Goal: Task Accomplishment & Management: Complete application form

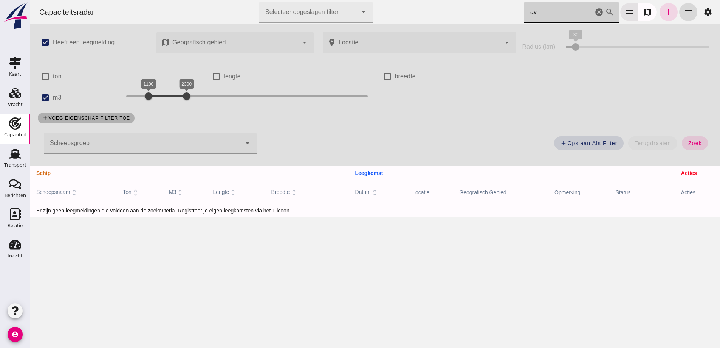
type input "a"
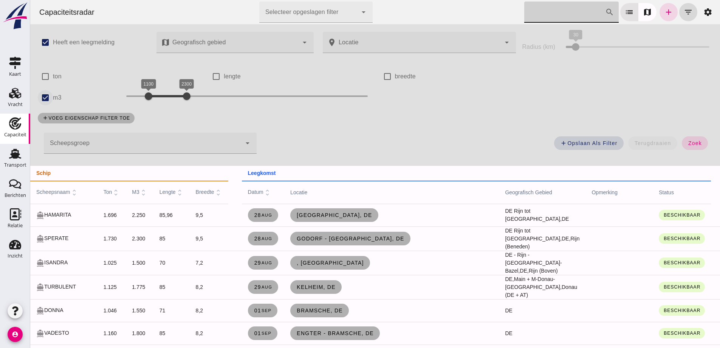
click input "m3"
checkbox input "false"
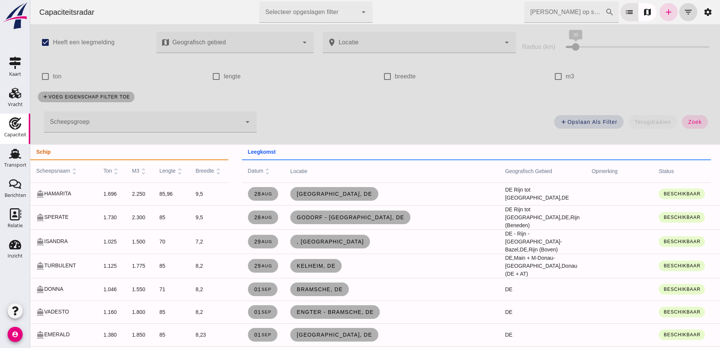
click input "Zoek op scheepsnaam"
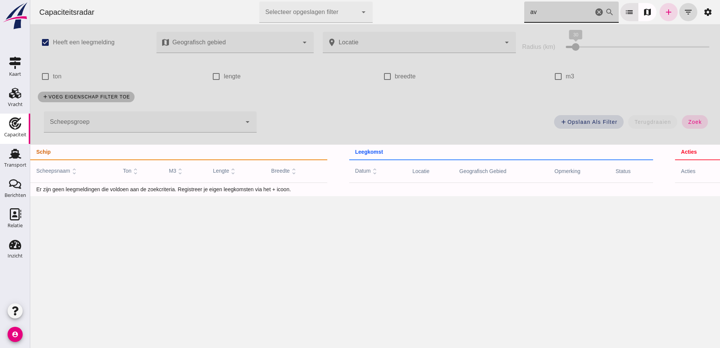
type input "a"
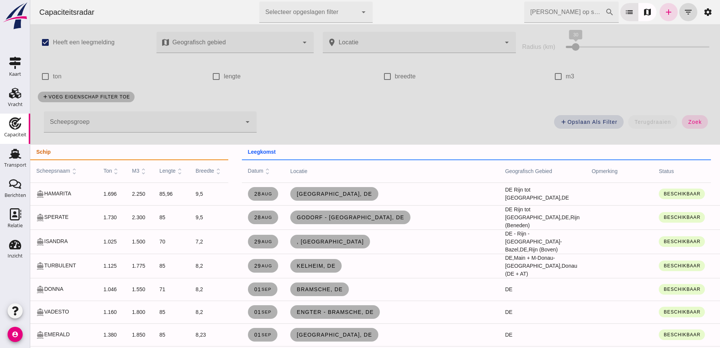
click input "Zoek op scheepsnaam"
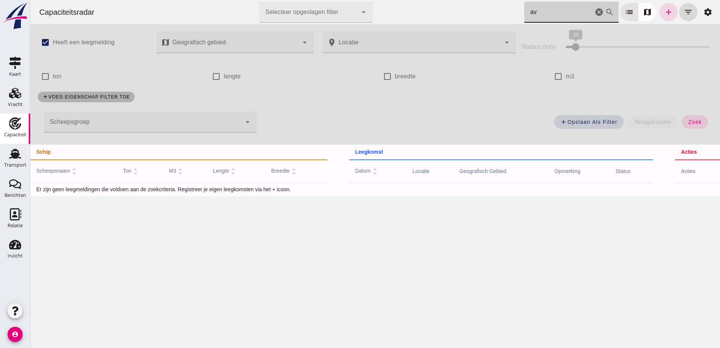
type input "a"
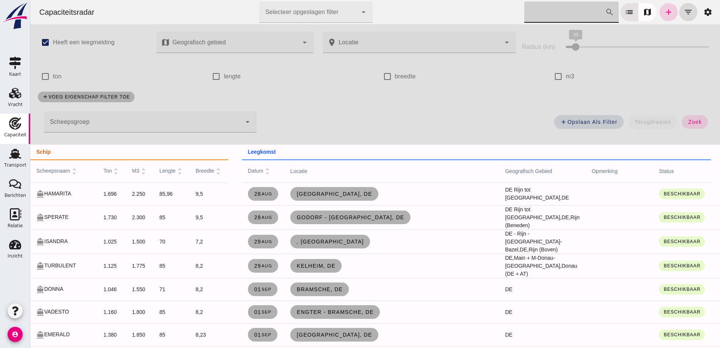
click at [664, 10] on icon "add" at bounding box center [668, 12] width 9 height 9
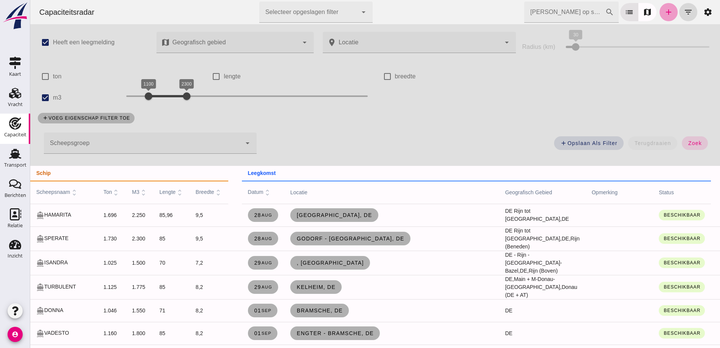
checkbox input "true"
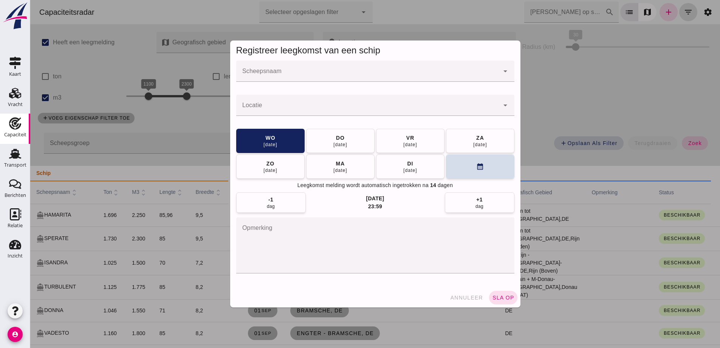
click input "Scheepsnaam"
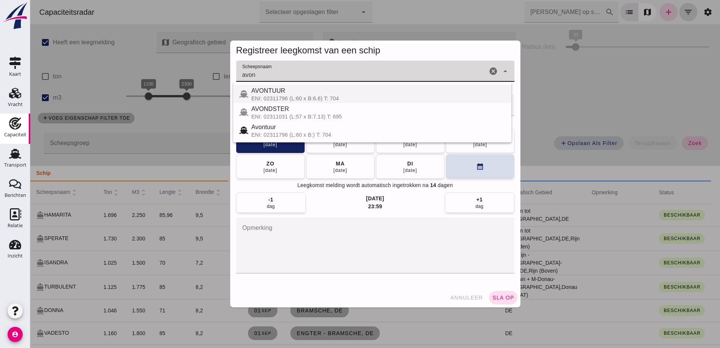
click at [292, 98] on div "ENI: 02311796 (L:60 x B:6.6) T: 704" at bounding box center [378, 98] width 254 height 6
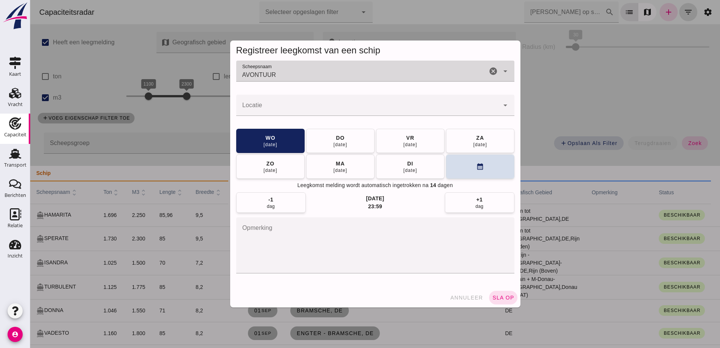
type input "AVONTUUR"
click div
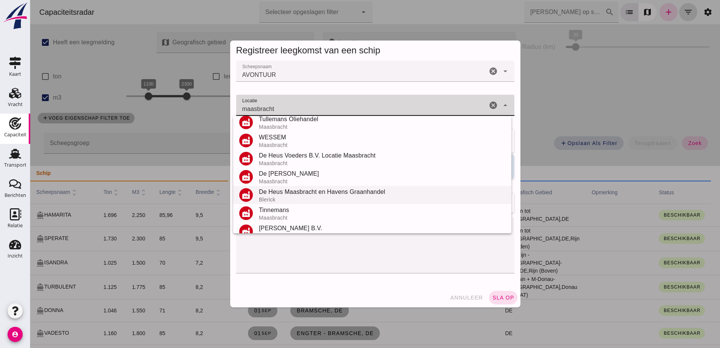
scroll to position [52, 0]
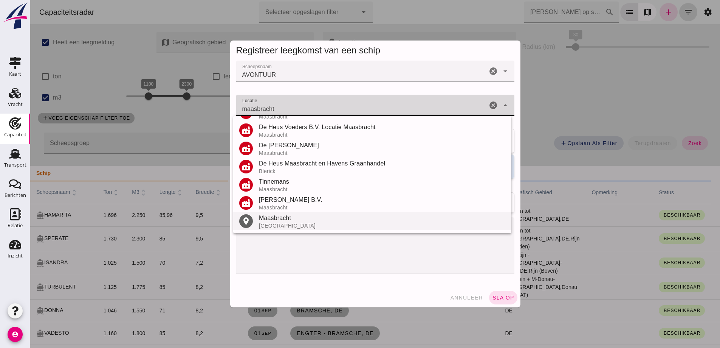
click at [282, 221] on div "Maasbracht" at bounding box center [382, 217] width 247 height 9
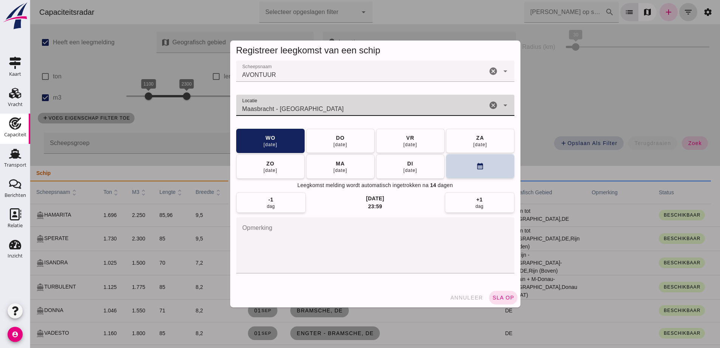
type input "Maasbracht - Limburg"
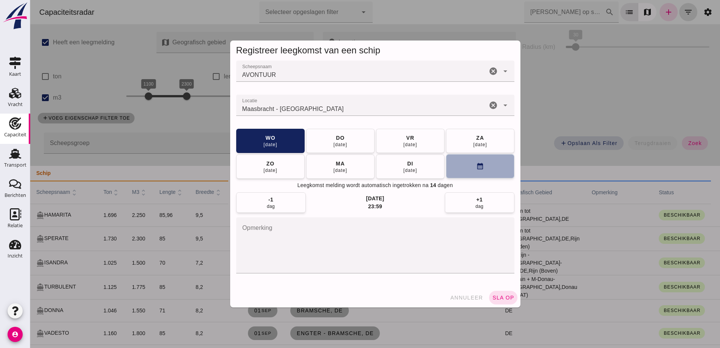
click button "calendar_month"
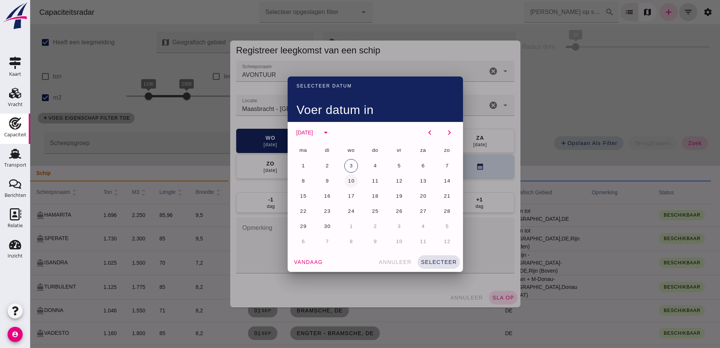
click span "10"
click button "selecteer"
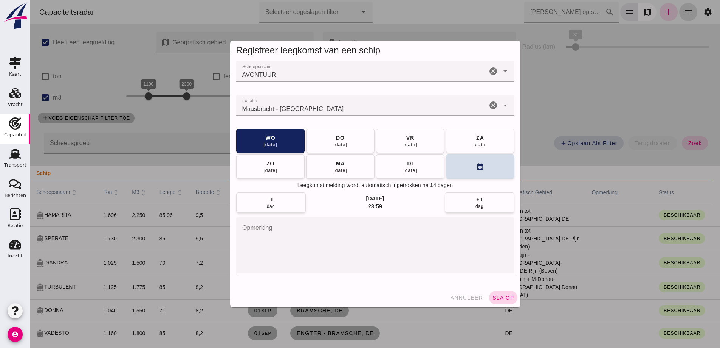
click span "sla op"
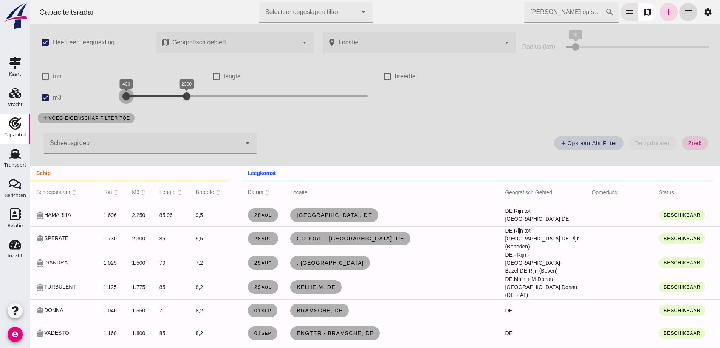
drag, startPoint x: 148, startPoint y: 96, endPoint x: 127, endPoint y: 93, distance: 21.9
click at [125, 92] on div at bounding box center [126, 95] width 15 height 15
drag, startPoint x: 185, startPoint y: 97, endPoint x: 379, endPoint y: 125, distance: 195.3
click div "check_box Heeft een leegmelding map Geografisch gebied Geografisch gebied cance…"
click at [691, 151] on div "add Opslaan als filter terugdraaien zoek" at bounding box center [489, 145] width 456 height 27
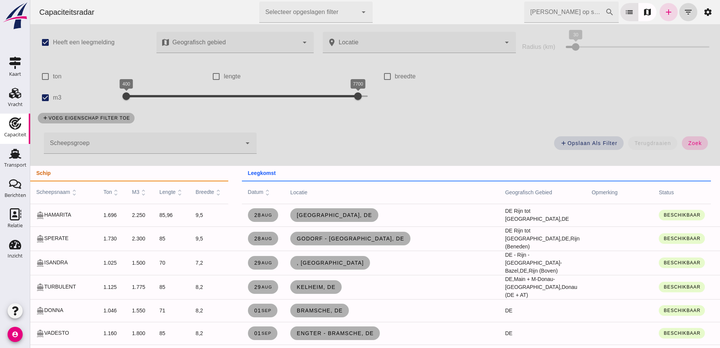
click span "zoek"
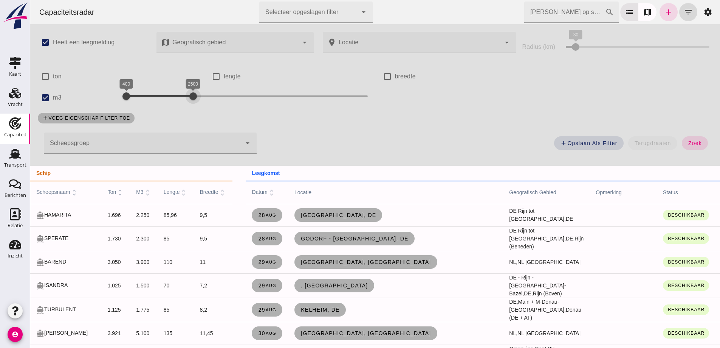
drag, startPoint x: 355, startPoint y: 97, endPoint x: 250, endPoint y: 104, distance: 105.0
click at [192, 105] on div "400 2500 400 2500" at bounding box center [247, 97] width 256 height 21
drag, startPoint x: 198, startPoint y: 91, endPoint x: 192, endPoint y: 92, distance: 6.2
click at [195, 91] on div at bounding box center [189, 95] width 15 height 15
drag, startPoint x: 190, startPoint y: 93, endPoint x: 241, endPoint y: 94, distance: 50.3
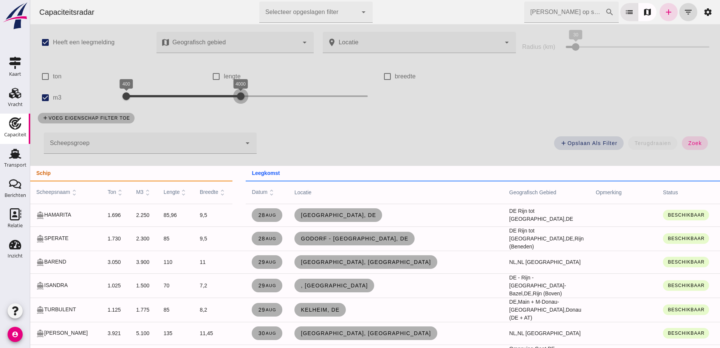
click at [241, 94] on div at bounding box center [240, 95] width 15 height 15
drag, startPoint x: 121, startPoint y: 95, endPoint x: 172, endPoint y: 94, distance: 51.1
click at [172, 94] on div at bounding box center [177, 95] width 15 height 15
drag, startPoint x: 154, startPoint y: 92, endPoint x: 145, endPoint y: 92, distance: 8.7
click at [145, 92] on div at bounding box center [148, 95] width 15 height 15
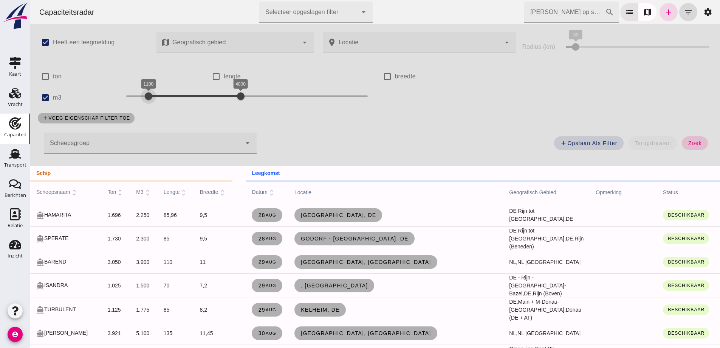
click button "zoek"
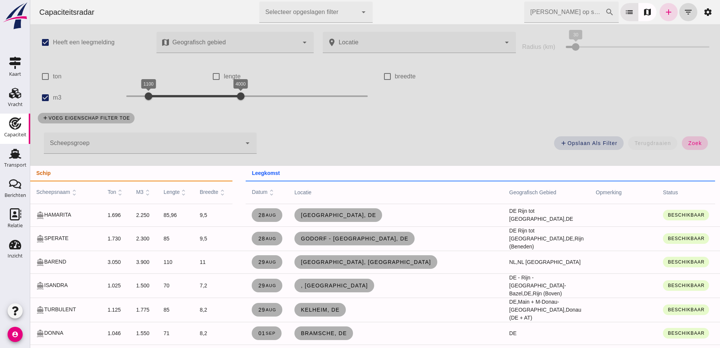
click span "zoek"
drag, startPoint x: 695, startPoint y: 144, endPoint x: 179, endPoint y: 121, distance: 516.7
click span "zoek"
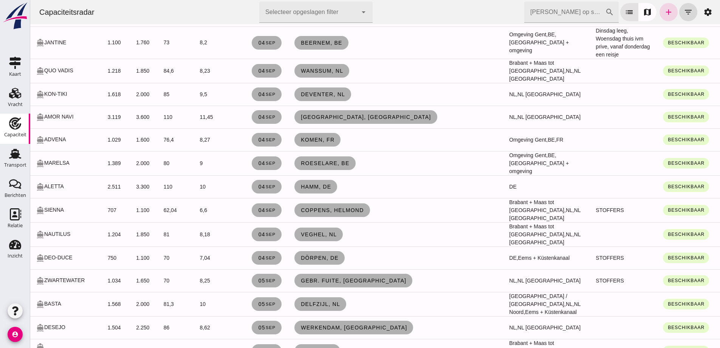
scroll to position [983, 0]
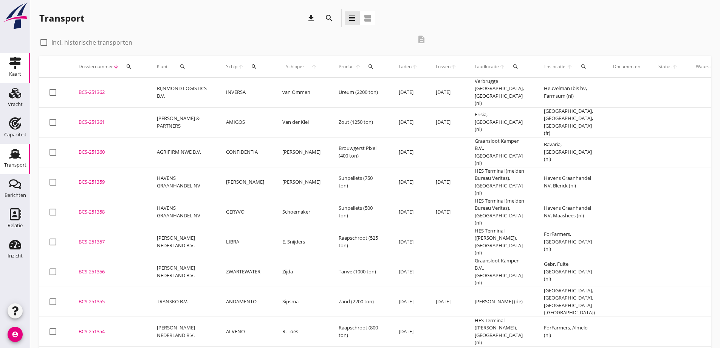
click at [7, 82] on link "Kaart Kaart" at bounding box center [15, 68] width 30 height 30
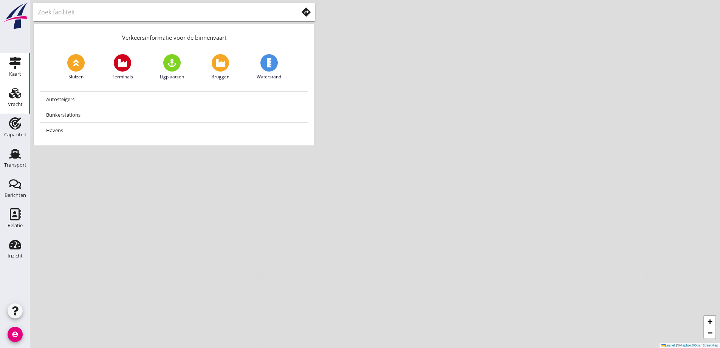
click at [11, 92] on icon "Vracht" at bounding box center [15, 93] width 12 height 12
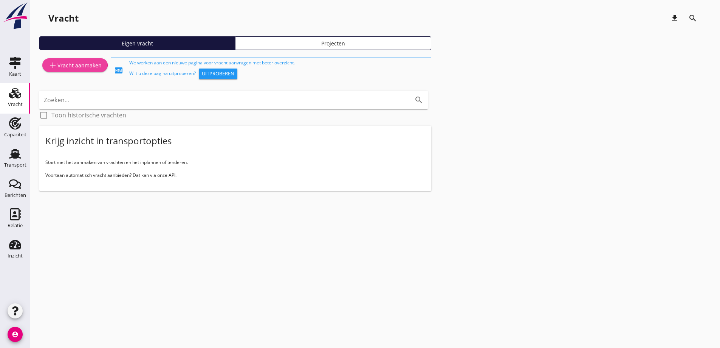
click at [80, 63] on div "add Vracht aanmaken" at bounding box center [74, 65] width 53 height 9
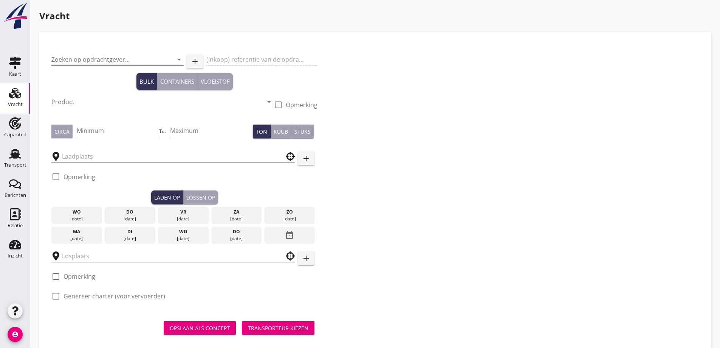
click at [78, 58] on input "Zoeken op opdrachtgever..." at bounding box center [106, 59] width 111 height 12
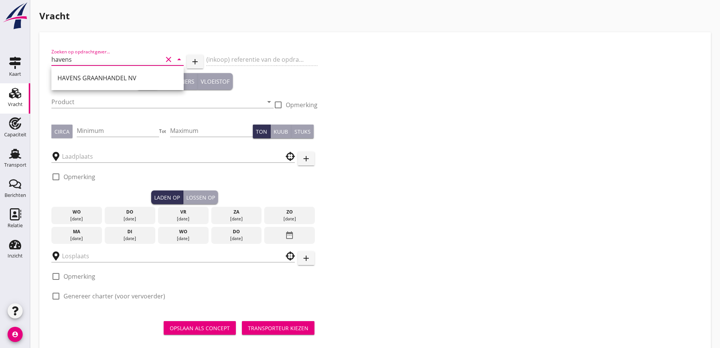
click at [116, 88] on div "HAVENS GRAANHANDEL NV" at bounding box center [117, 78] width 132 height 24
click at [116, 82] on div "HAVENS GRAANHANDEL NV" at bounding box center [117, 78] width 120 height 18
type input "HAVENS GRAANHANDEL NV"
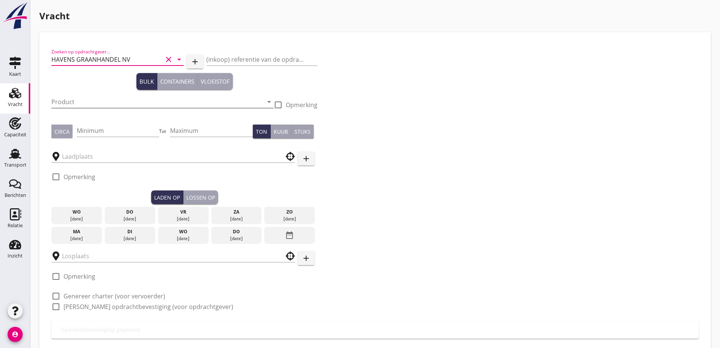
click at [108, 104] on input "Product" at bounding box center [157, 102] width 212 height 12
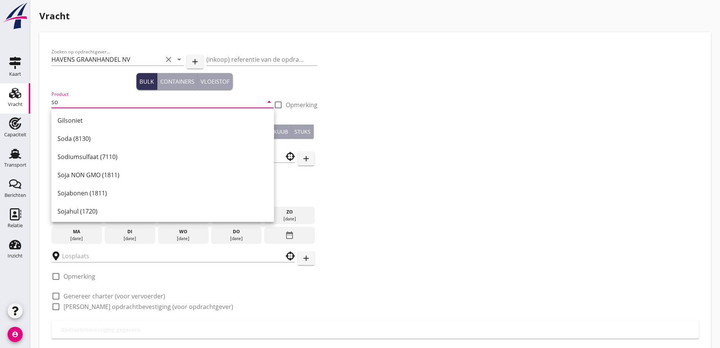
type input "s"
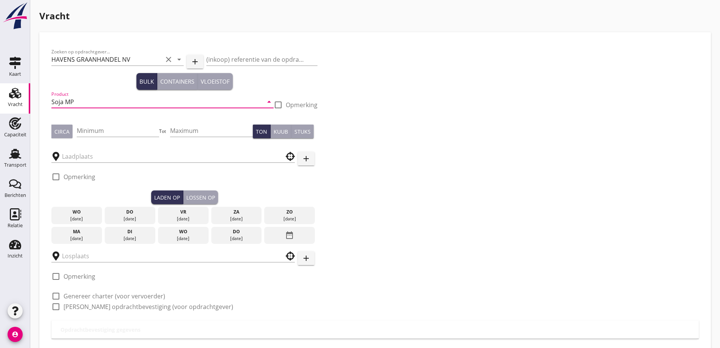
click at [70, 101] on input "Soja MP" at bounding box center [157, 102] width 212 height 12
type input "Soja MidPro"
click at [63, 133] on div "Circa" at bounding box center [61, 131] width 15 height 8
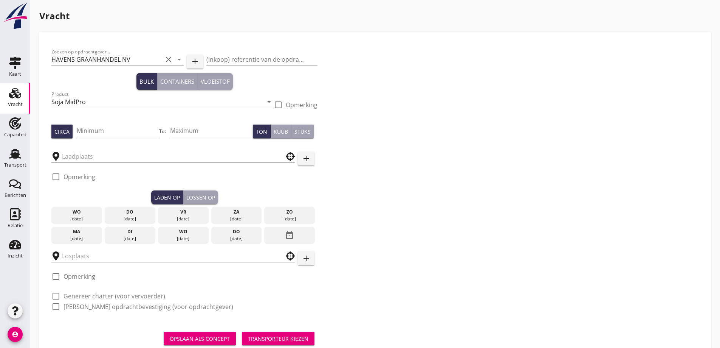
click at [82, 131] on input "Minimum" at bounding box center [118, 130] width 83 height 12
type input "600"
click at [96, 152] on input "text" at bounding box center [168, 156] width 212 height 12
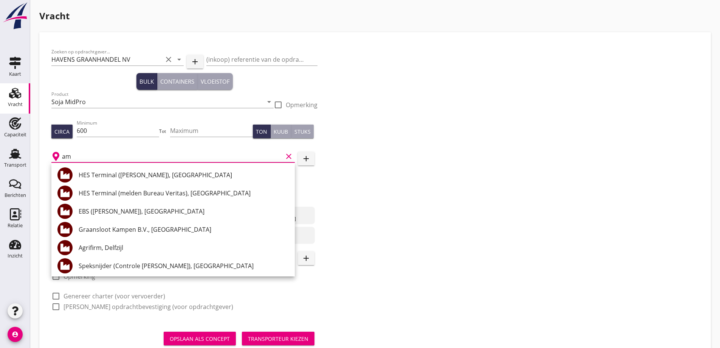
type input "a"
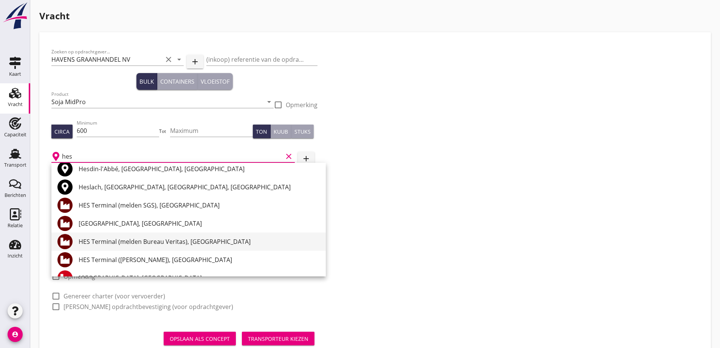
scroll to position [38, 0]
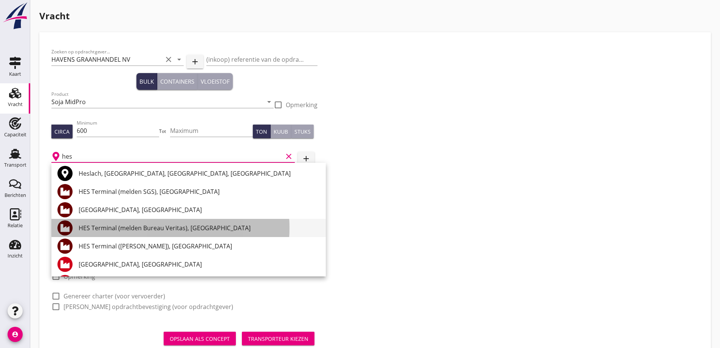
click at [147, 225] on div "HES Terminal (melden Bureau Veritas), [GEOGRAPHIC_DATA]" at bounding box center [199, 227] width 241 height 9
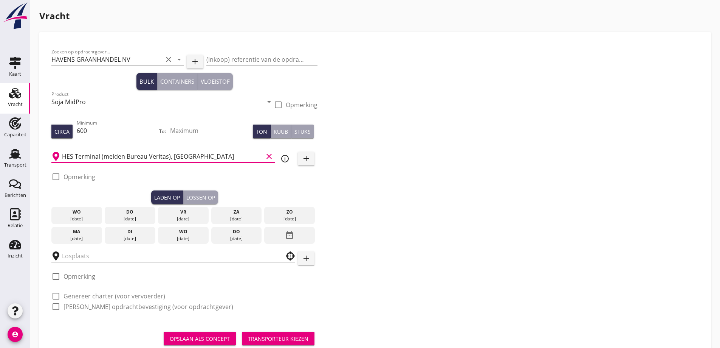
type input "HES Terminal (melden Bureau Veritas), [GEOGRAPHIC_DATA]"
click at [87, 175] on label "Opmerking" at bounding box center [80, 177] width 32 height 8
checkbox input "true"
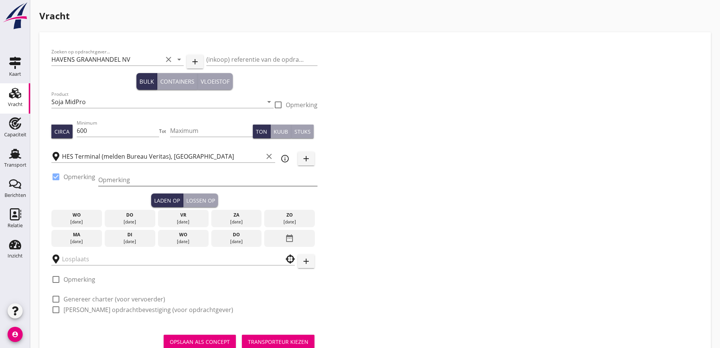
click at [137, 176] on input "Opmerking" at bounding box center [207, 180] width 219 height 12
type input "E"
type input "O"
type input "Ex. duwbak Havens nader te bepalen"
click at [198, 218] on div "[DATE]" at bounding box center [183, 221] width 47 height 7
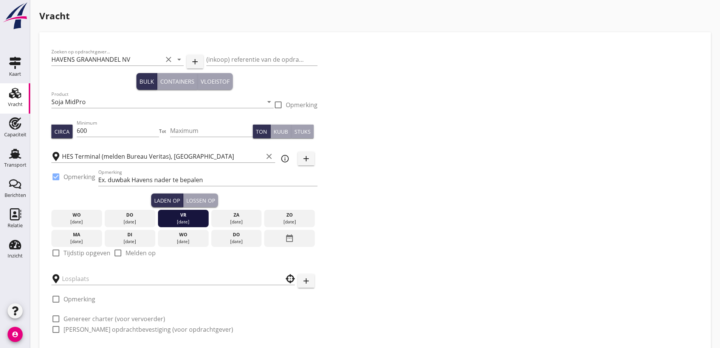
click at [82, 237] on div "ma" at bounding box center [76, 234] width 47 height 7
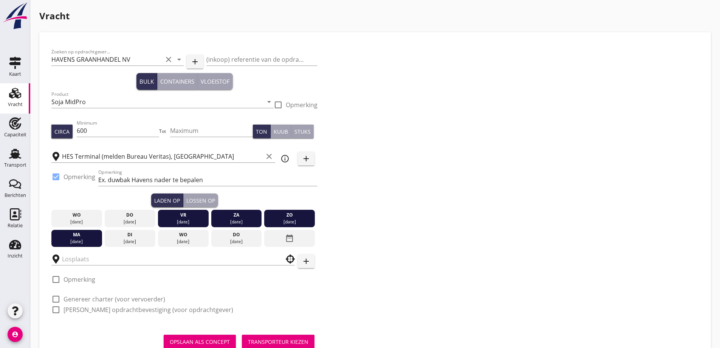
click at [222, 219] on div "[DATE]" at bounding box center [236, 221] width 47 height 7
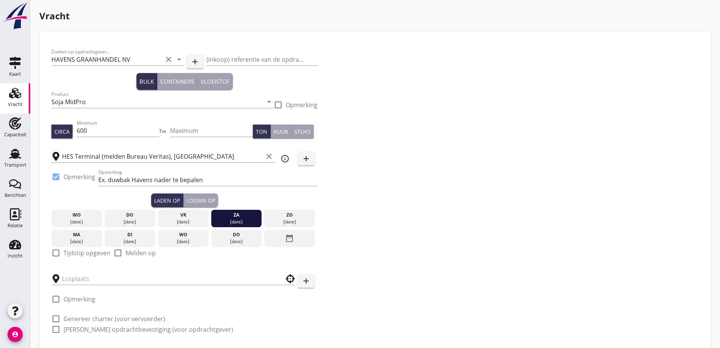
click at [275, 223] on div "[DATE]" at bounding box center [289, 221] width 47 height 7
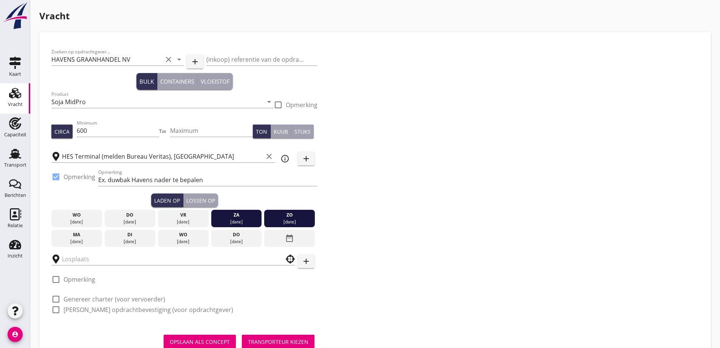
click at [219, 218] on div "[DATE]" at bounding box center [236, 221] width 47 height 7
click at [85, 236] on div "ma" at bounding box center [76, 234] width 47 height 7
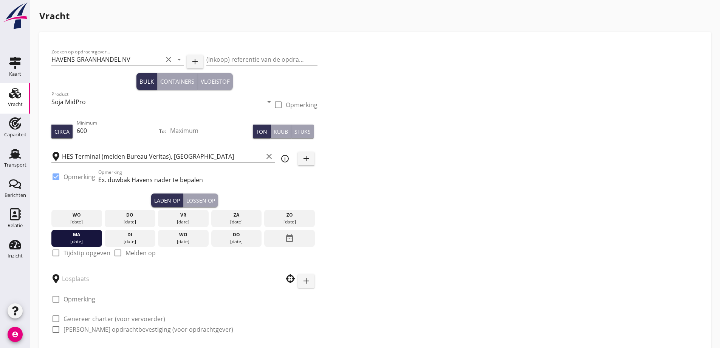
click at [70, 254] on label "Tijdstip opgeven" at bounding box center [87, 253] width 47 height 8
checkbox input "true"
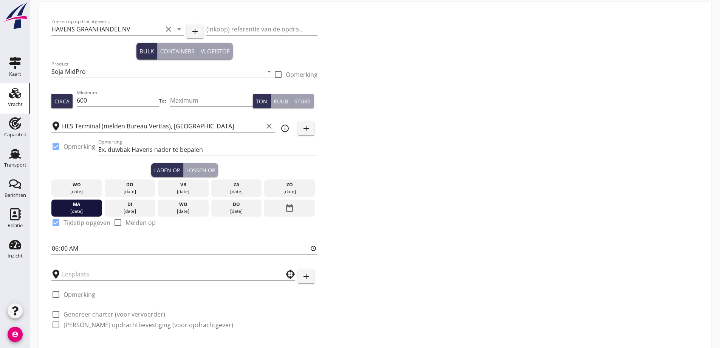
scroll to position [72, 0]
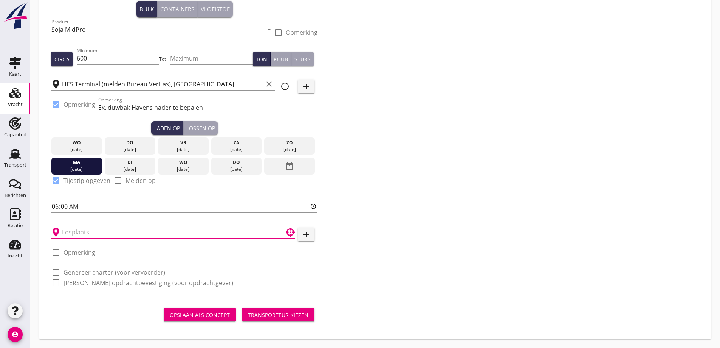
drag, startPoint x: 88, startPoint y: 231, endPoint x: 87, endPoint y: 225, distance: 6.2
click at [88, 232] on input "text" at bounding box center [168, 232] width 212 height 12
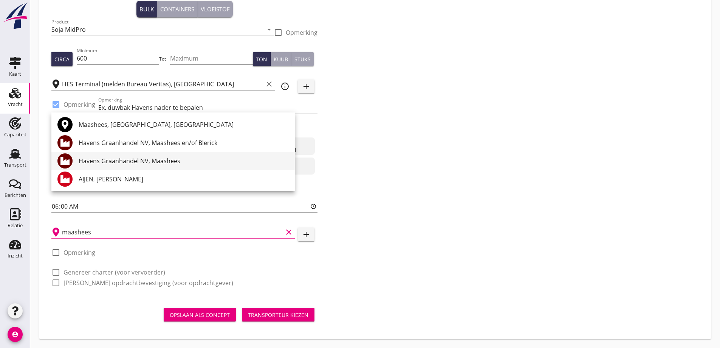
click at [135, 165] on div "Havens Graanhandel NV, Maashees" at bounding box center [184, 160] width 210 height 9
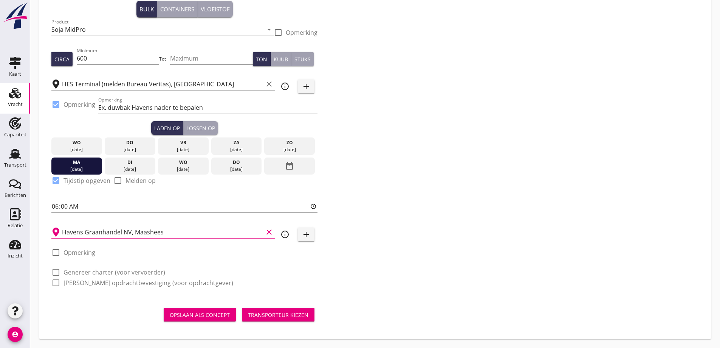
type input "Havens Graanhandel NV, Maashees"
click at [204, 131] on div "Lossen op" at bounding box center [200, 128] width 29 height 8
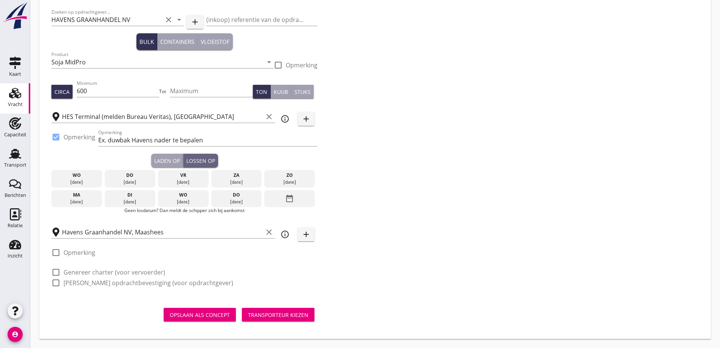
scroll to position [40, 0]
click at [238, 211] on p "Geen losdatum? Dan meldt de schipper zich bij aankomst" at bounding box center [184, 210] width 266 height 7
click at [236, 202] on div "[DATE]" at bounding box center [236, 201] width 47 height 7
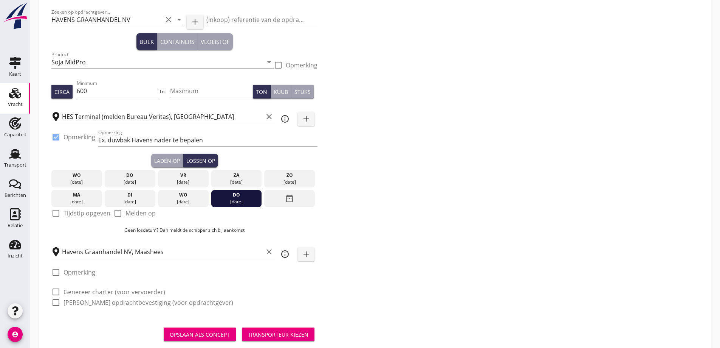
scroll to position [59, 0]
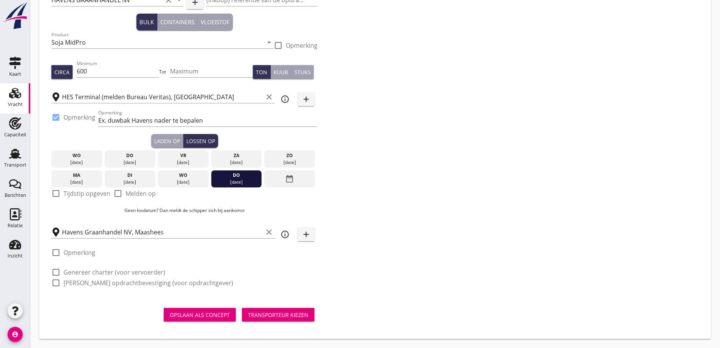
click at [71, 196] on label "Tijdstip opgeven" at bounding box center [87, 193] width 47 height 8
checkbox input "true"
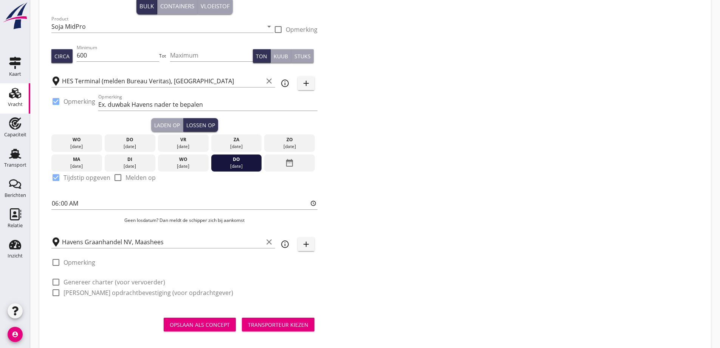
scroll to position [85, 0]
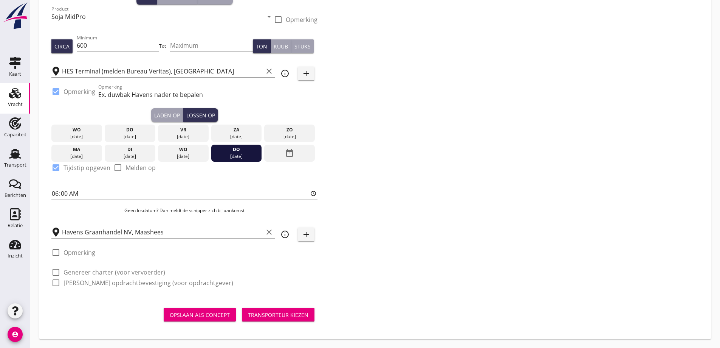
click at [87, 271] on label "Genereer charter (voor vervoerder)" at bounding box center [115, 272] width 102 height 8
checkbox input "true"
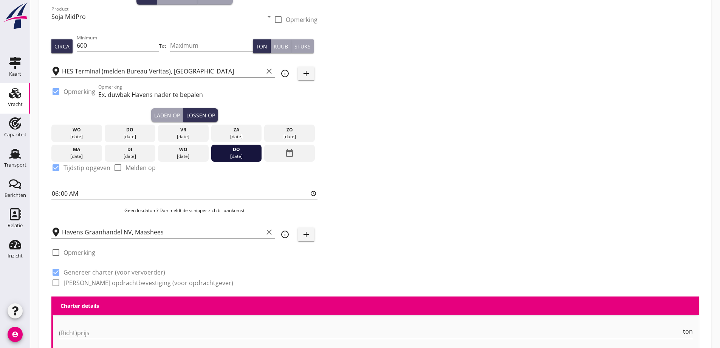
click at [86, 280] on label "[PERSON_NAME] opdrachtbevestiging (voor opdrachtgever)" at bounding box center [149, 283] width 170 height 8
checkbox input "true"
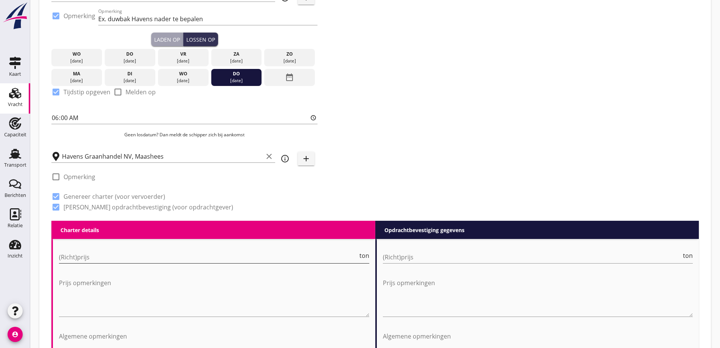
click at [187, 254] on input "(Richt)prijs" at bounding box center [208, 257] width 299 height 12
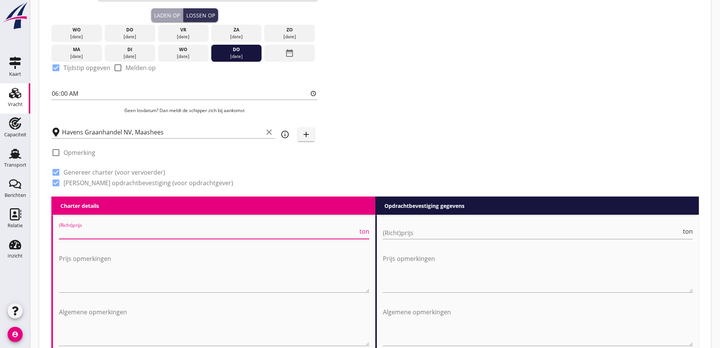
scroll to position [199, 0]
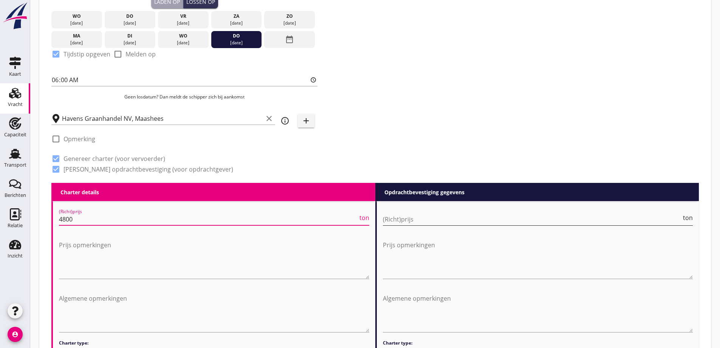
type input "4800"
click at [492, 220] on input "(Richt)prijs" at bounding box center [532, 219] width 299 height 12
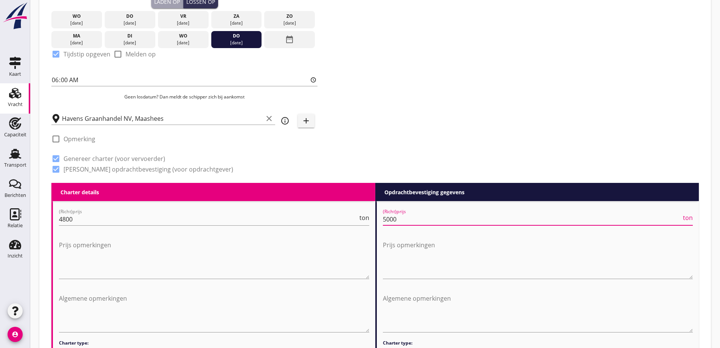
type input "5000"
click at [434, 108] on div "Zoeken op opdrachtgever... HAVENS GRAANHANDEL NV clear arrow_drop_down add (ink…" at bounding box center [375, 14] width 654 height 337
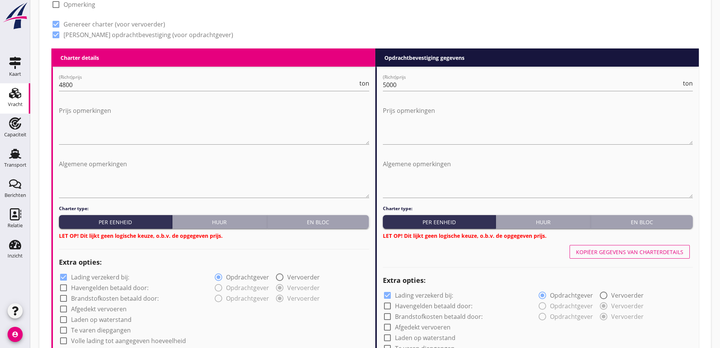
scroll to position [388, 0]
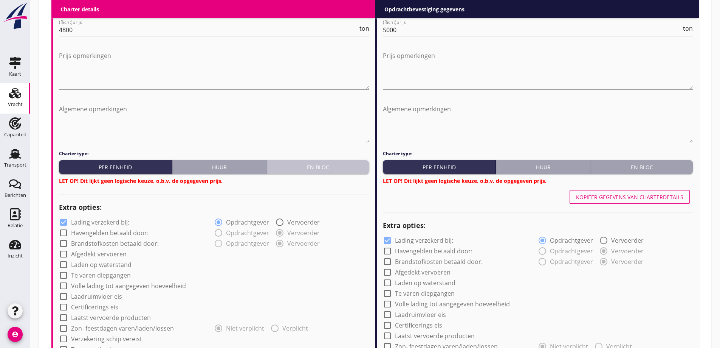
drag, startPoint x: 322, startPoint y: 168, endPoint x: 610, endPoint y: 164, distance: 288.2
click at [323, 168] on div "En bloc" at bounding box center [318, 167] width 96 height 8
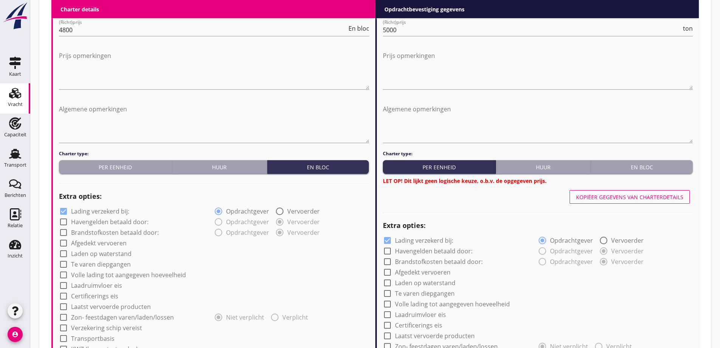
click at [656, 164] on div "En bloc" at bounding box center [642, 167] width 96 height 8
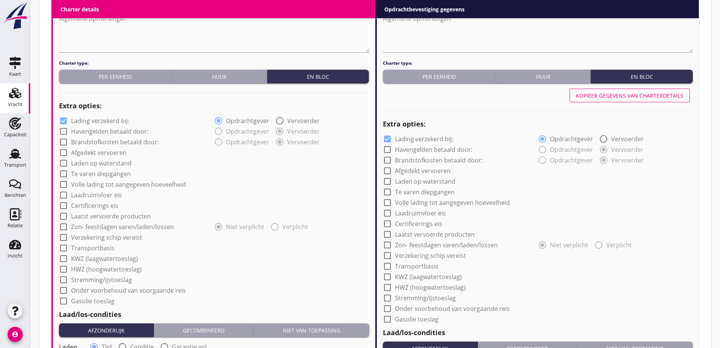
scroll to position [463, 0]
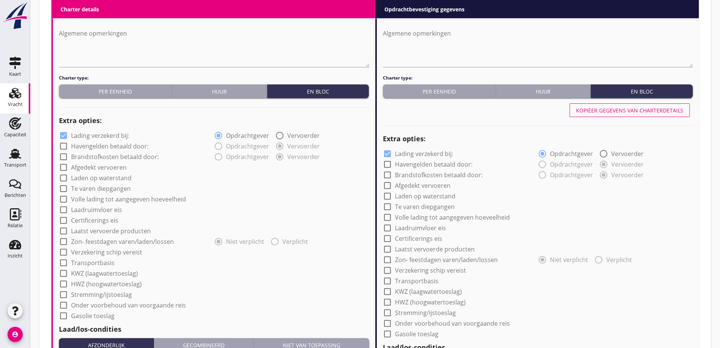
click at [93, 219] on label "Certificerings eis" at bounding box center [94, 220] width 47 height 8
checkbox input "true"
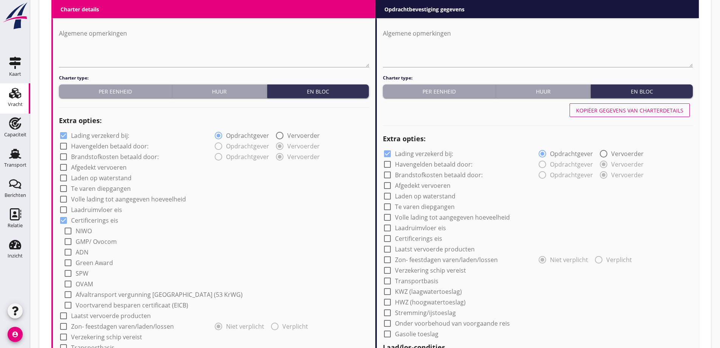
click at [83, 244] on label "GMP/ Ovocom" at bounding box center [96, 241] width 41 height 8
checkbox input "true"
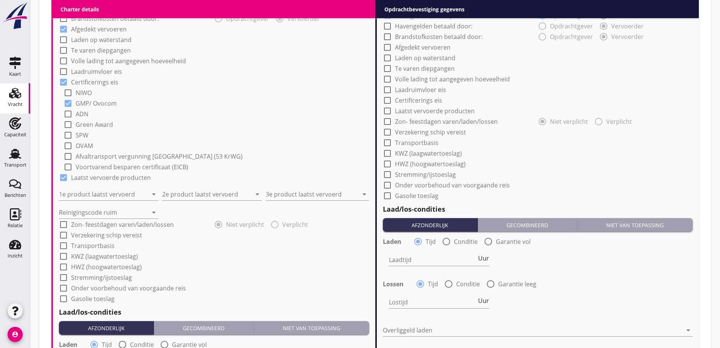
scroll to position [615, 0]
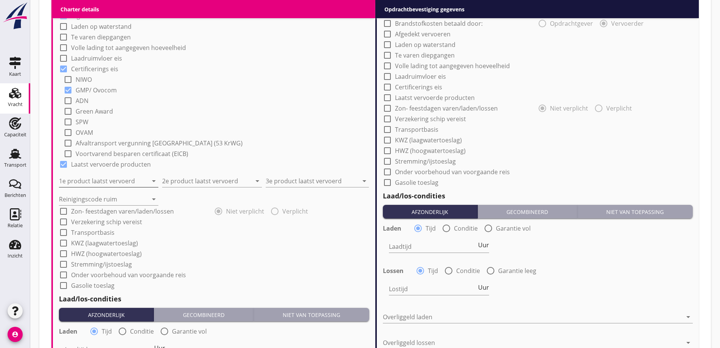
click at [108, 181] on input "1e product laatst vervoerd" at bounding box center [103, 181] width 89 height 12
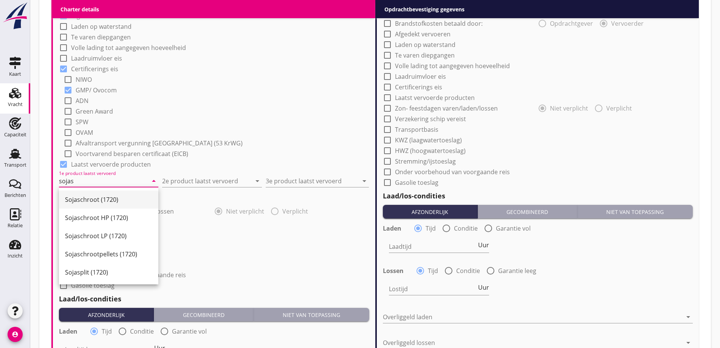
click at [134, 200] on div "Sojaschroot (1720)" at bounding box center [108, 199] width 87 height 9
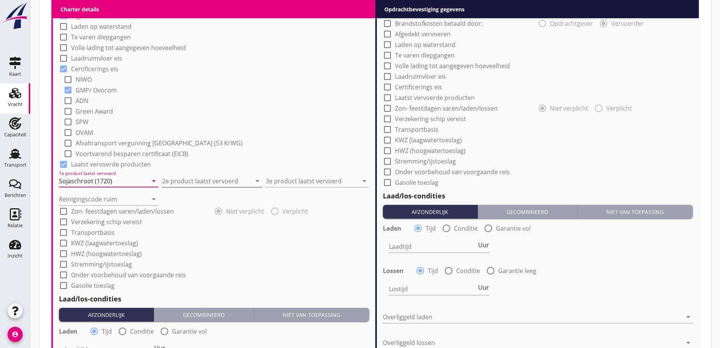
type input "Sojaschroot (1720)"
click at [196, 182] on input "2e product laatst vervoerd" at bounding box center [206, 181] width 89 height 12
drag, startPoint x: 227, startPoint y: 196, endPoint x: 258, endPoint y: 174, distance: 38.0
click at [226, 196] on div "Sunpellets (1720)" at bounding box center [211, 199] width 87 height 9
type input "Sunpellets (1720)"
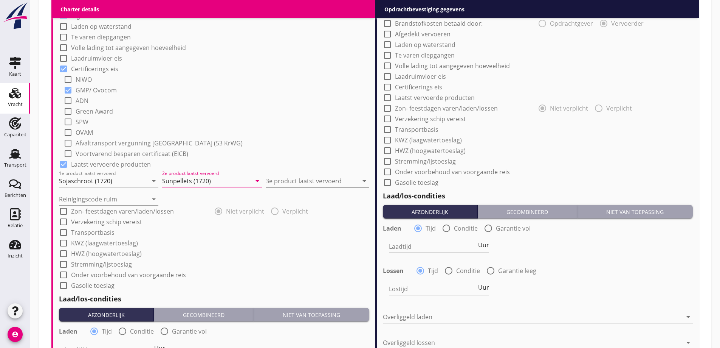
click at [289, 182] on input "3e product laatst vervoerd" at bounding box center [312, 181] width 93 height 12
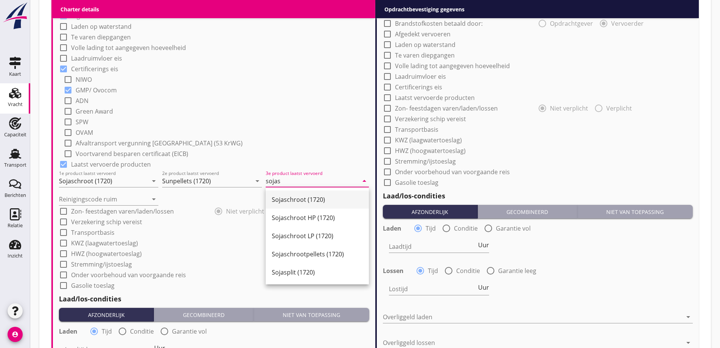
click at [311, 202] on div "Sojaschroot (1720)" at bounding box center [317, 199] width 91 height 9
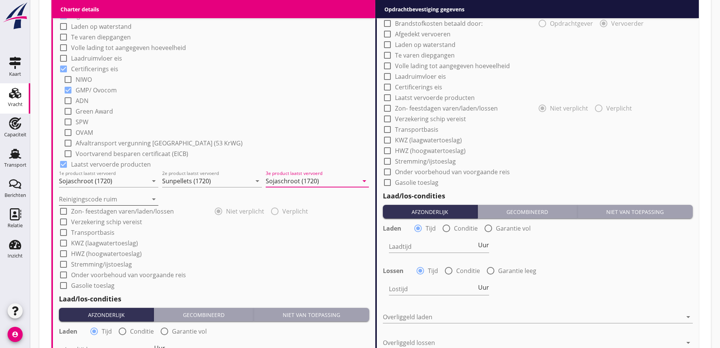
type input "Sojaschroot (1720)"
click at [90, 202] on input "Reinigingscode ruim" at bounding box center [103, 199] width 89 height 12
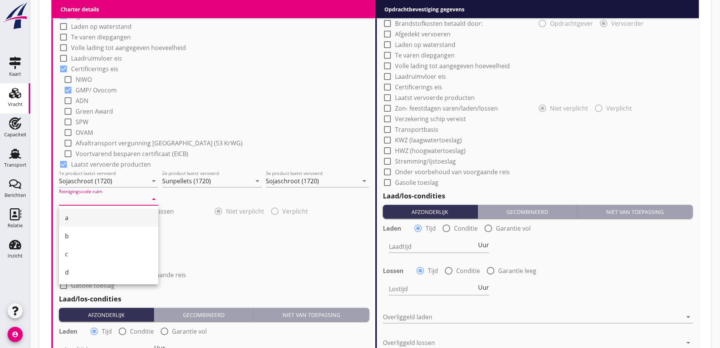
click at [87, 222] on div "a" at bounding box center [108, 217] width 87 height 9
type input "a"
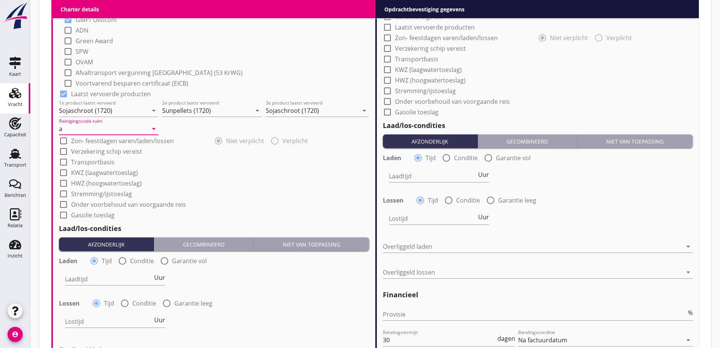
scroll to position [690, 0]
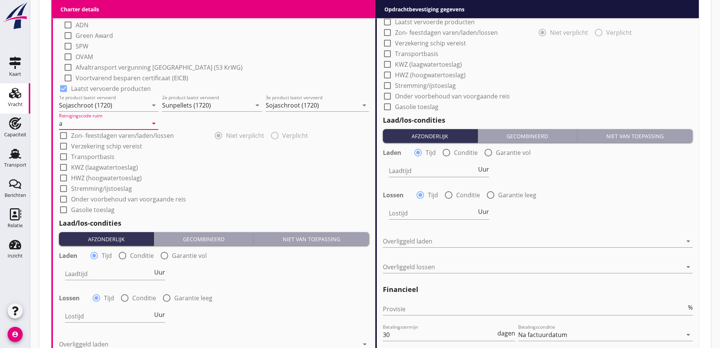
click at [140, 255] on label "Conditie" at bounding box center [142, 255] width 24 height 8
radio input "false"
radio input "true"
drag, startPoint x: 138, startPoint y: 261, endPoint x: 130, endPoint y: 275, distance: 15.9
click at [130, 275] on div at bounding box center [135, 273] width 141 height 12
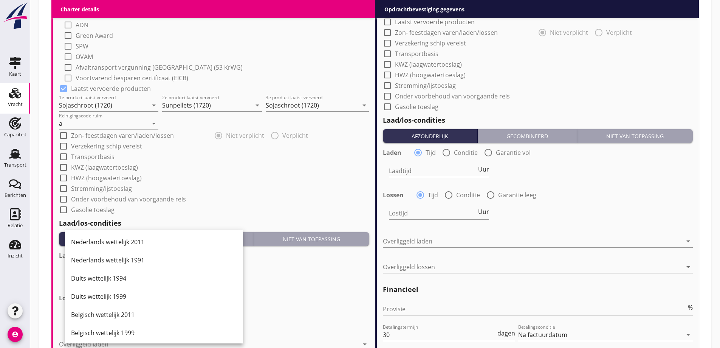
click at [119, 246] on div "Nederlands wettelijk 2011" at bounding box center [154, 241] width 166 height 9
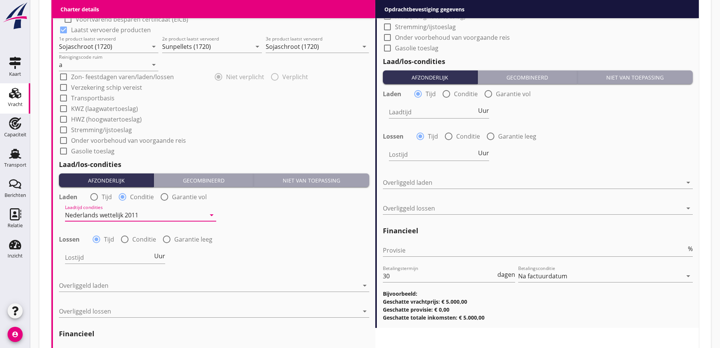
scroll to position [804, 0]
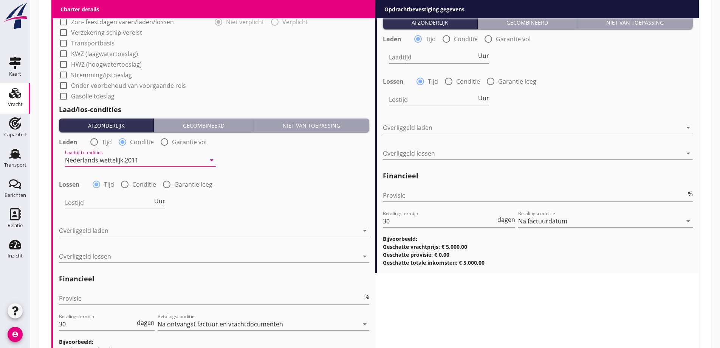
click at [129, 184] on div at bounding box center [124, 184] width 13 height 13
radio input "false"
radio input "true"
click at [137, 216] on div at bounding box center [140, 213] width 151 height 5
click at [135, 205] on div at bounding box center [135, 202] width 141 height 12
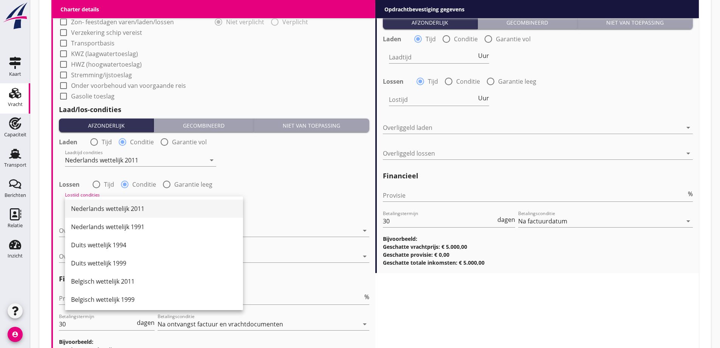
click at [146, 211] on div "Nederlands wettelijk 2011" at bounding box center [154, 208] width 166 height 9
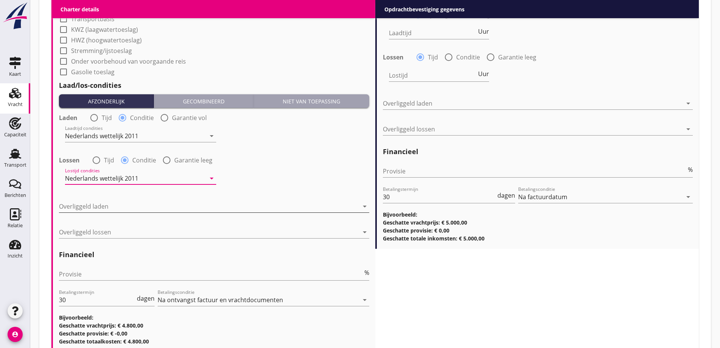
scroll to position [841, 0]
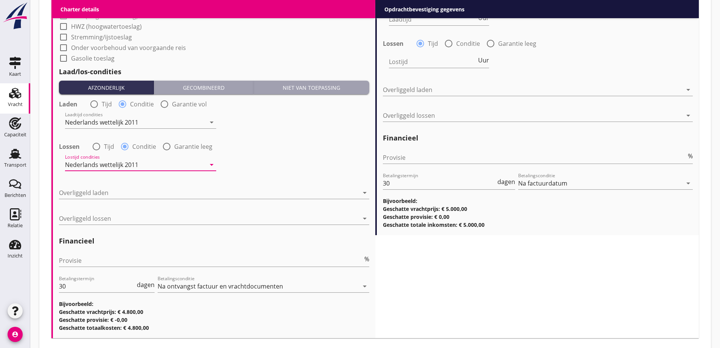
click at [115, 192] on div at bounding box center [209, 192] width 300 height 12
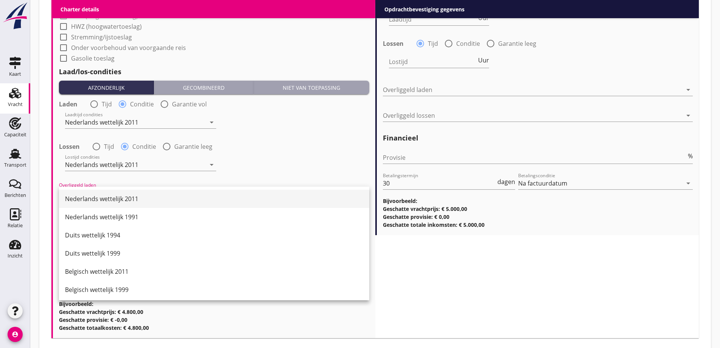
drag, startPoint x: 121, startPoint y: 202, endPoint x: 128, endPoint y: 213, distance: 13.2
click at [121, 202] on div "Nederlands wettelijk 2011" at bounding box center [214, 198] width 298 height 9
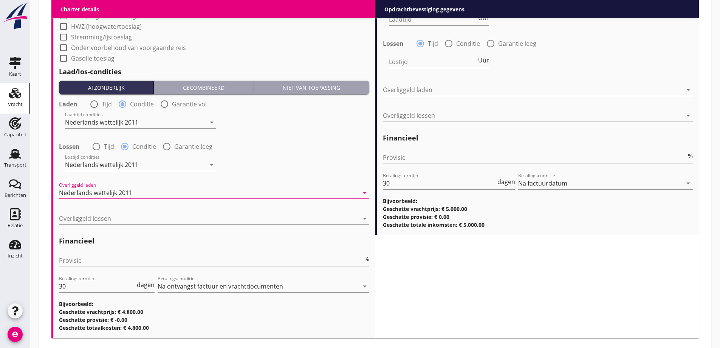
click at [127, 213] on div at bounding box center [209, 218] width 300 height 12
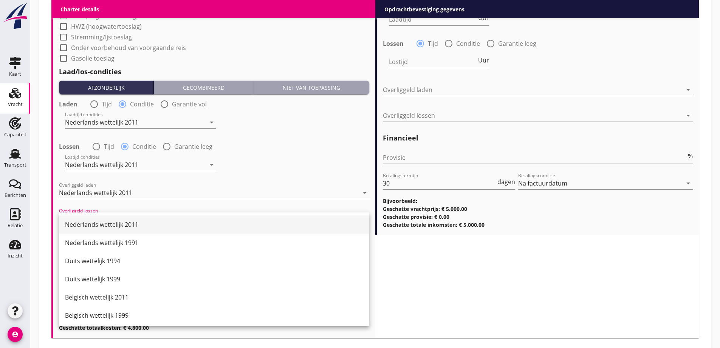
click at [137, 220] on div "Nederlands wettelijk 2011" at bounding box center [214, 224] width 298 height 9
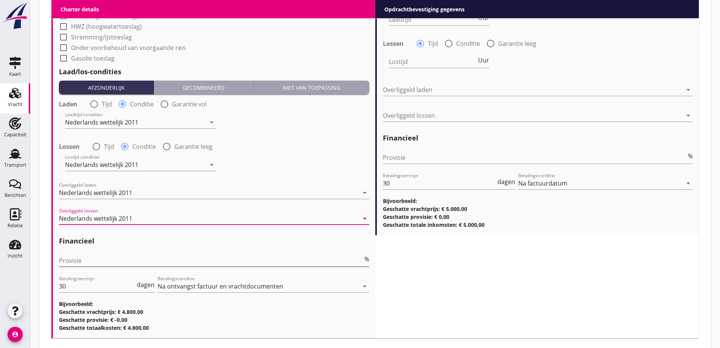
scroll to position [883, 0]
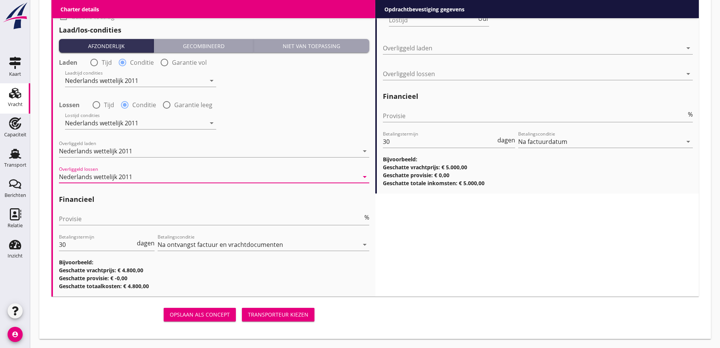
click at [109, 211] on div "Provisie %" at bounding box center [214, 220] width 310 height 24
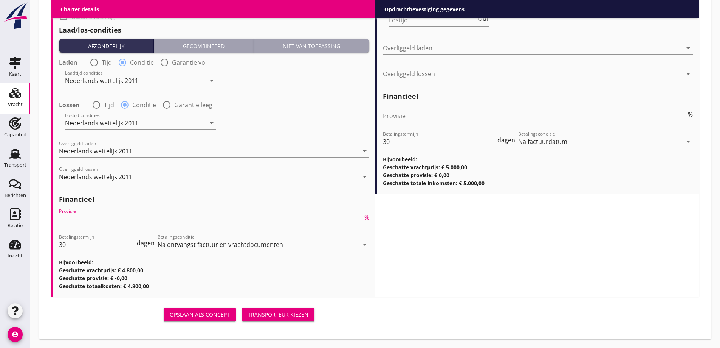
click at [112, 218] on input "Provisie" at bounding box center [211, 219] width 304 height 12
type input "5"
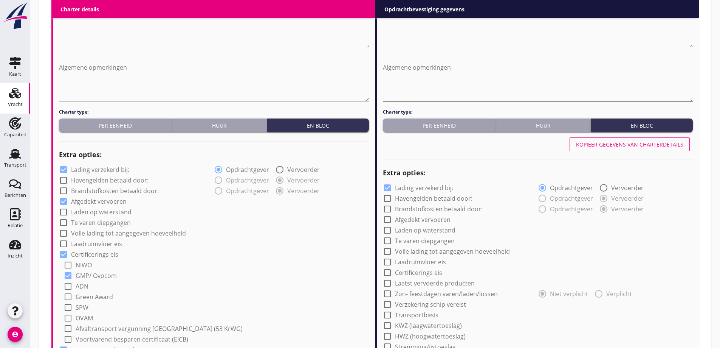
scroll to position [354, 0]
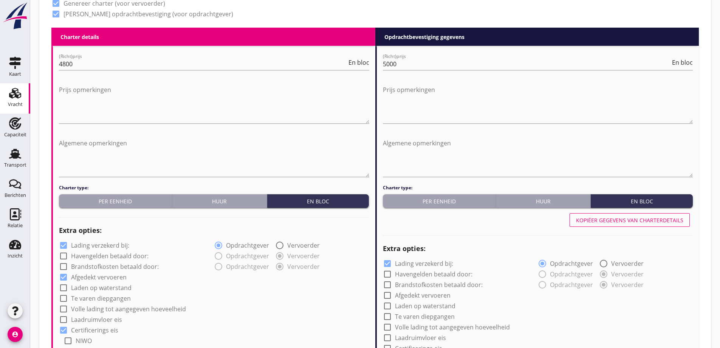
click at [658, 219] on div "Kopiëer gegevens van charterdetails" at bounding box center [629, 220] width 107 height 8
checkbox input "true"
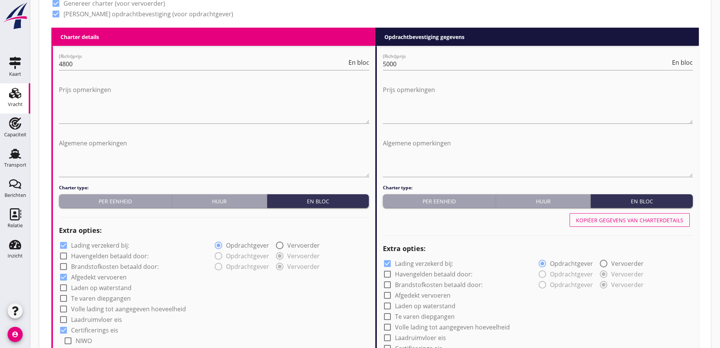
radio input "false"
radio input "true"
radio input "false"
radio input "true"
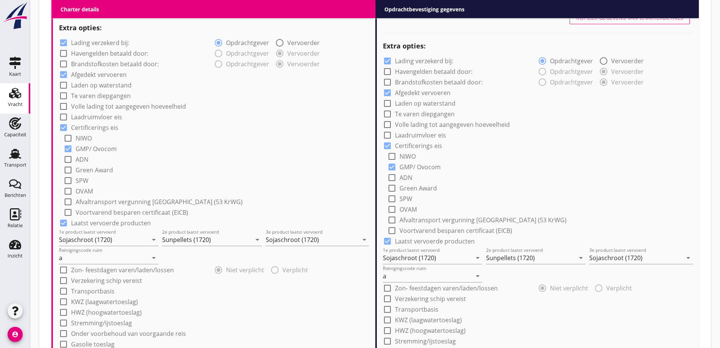
scroll to position [543, 0]
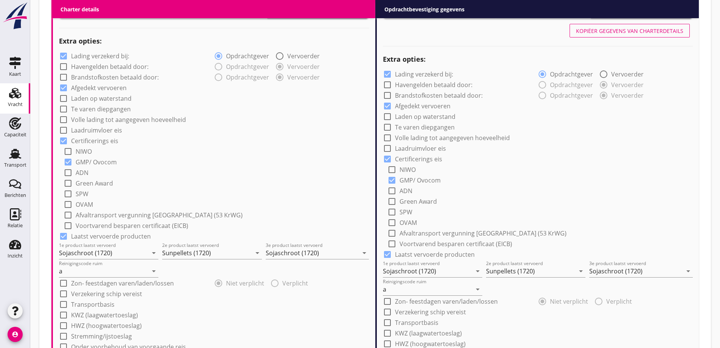
click at [124, 119] on label "Volle lading tot aangegeven hoeveelheid" at bounding box center [128, 120] width 115 height 8
checkbox input "true"
click at [474, 139] on label "Volle lading tot aangegeven hoeveelheid" at bounding box center [452, 138] width 115 height 8
checkbox input "true"
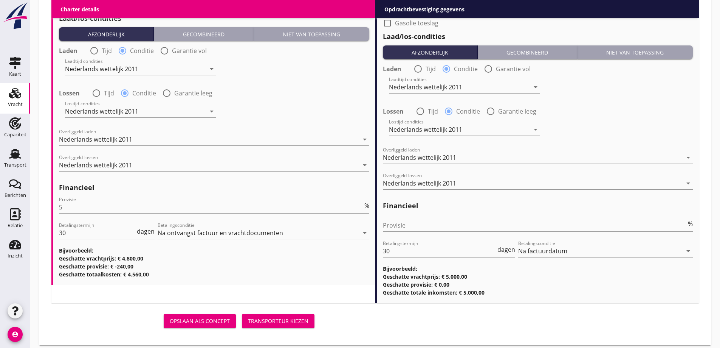
scroll to position [901, 0]
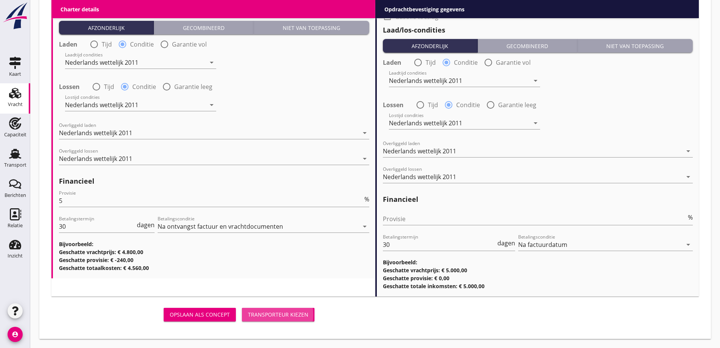
click at [298, 314] on div "Transporteur kiezen" at bounding box center [278, 314] width 61 height 8
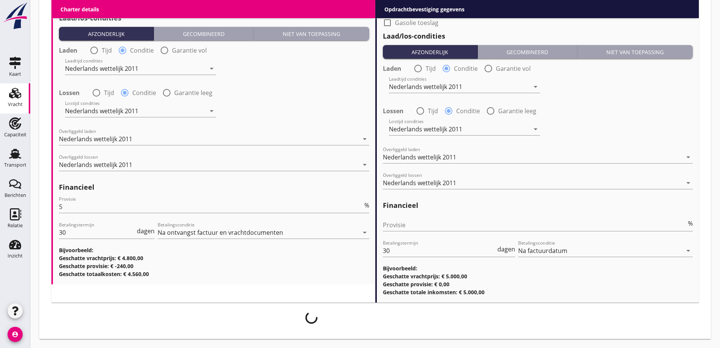
scroll to position [895, 0]
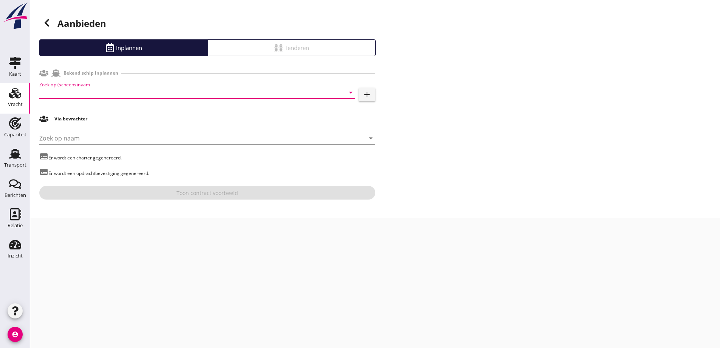
click at [135, 93] on input "Zoek op (scheeps)naam" at bounding box center [186, 92] width 295 height 12
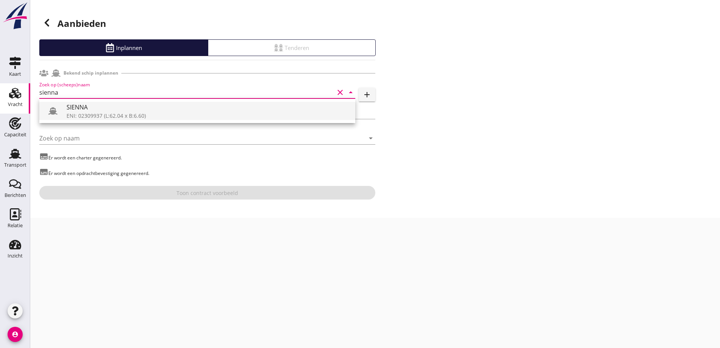
click at [104, 109] on div "SIENNA" at bounding box center [208, 106] width 283 height 9
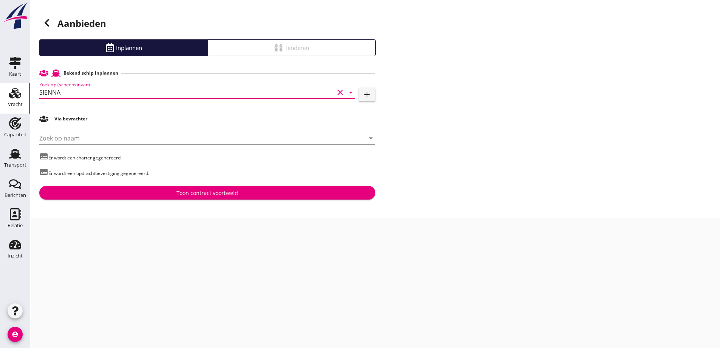
type input "SIENNA"
click at [228, 198] on button "Toon contract voorbeeld" at bounding box center [207, 193] width 336 height 14
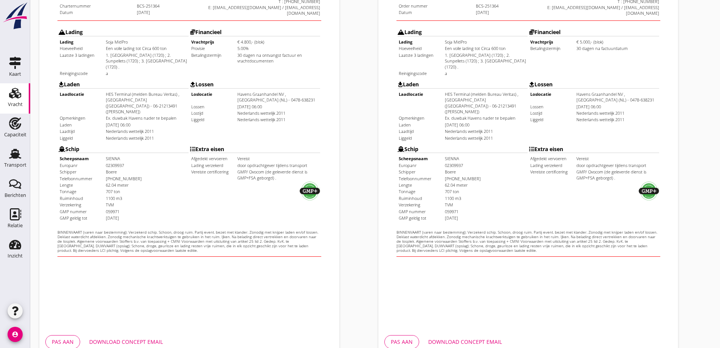
scroll to position [213, 0]
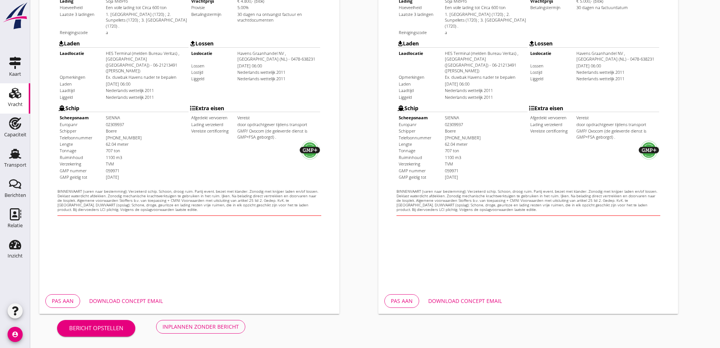
click at [146, 301] on div "Download concept email" at bounding box center [126, 300] width 74 height 8
click at [486, 301] on div "Download concept email" at bounding box center [465, 300] width 74 height 8
click at [232, 331] on button "Inplannen zonder bericht" at bounding box center [200, 327] width 89 height 14
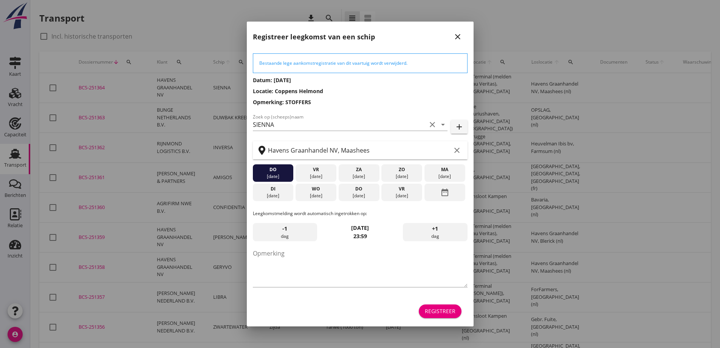
click at [285, 175] on div "[DATE]" at bounding box center [273, 176] width 37 height 7
click at [270, 171] on div "do" at bounding box center [273, 169] width 37 height 7
click at [306, 255] on textarea "Opmerking" at bounding box center [360, 267] width 215 height 40
type textarea "STOFFERS"
click at [441, 313] on div "Registreer" at bounding box center [440, 311] width 31 height 8
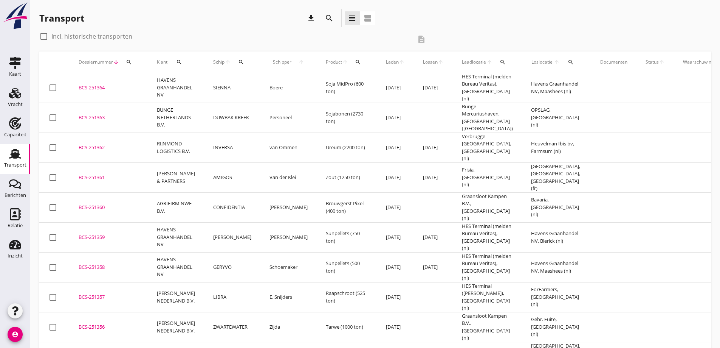
click at [112, 84] on div "BCS-251364" at bounding box center [109, 88] width 60 height 8
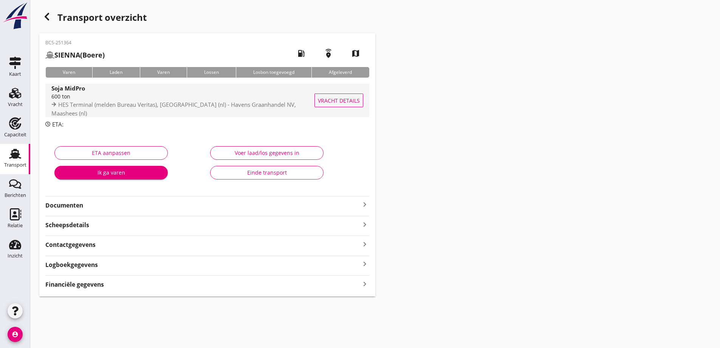
click at [343, 104] on span "Vracht details" at bounding box center [339, 100] width 42 height 8
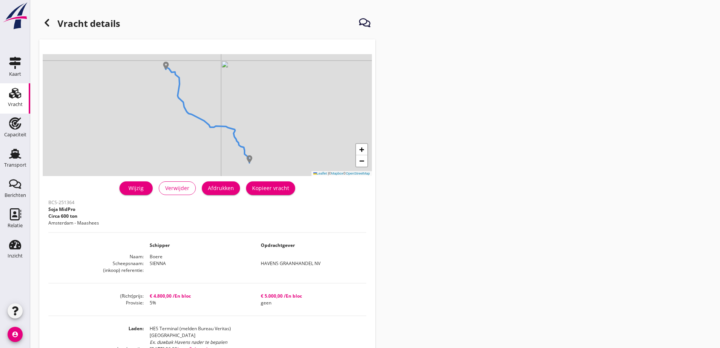
click at [222, 187] on div "Afdrukken" at bounding box center [221, 188] width 26 height 8
click at [52, 23] on div at bounding box center [46, 22] width 15 height 15
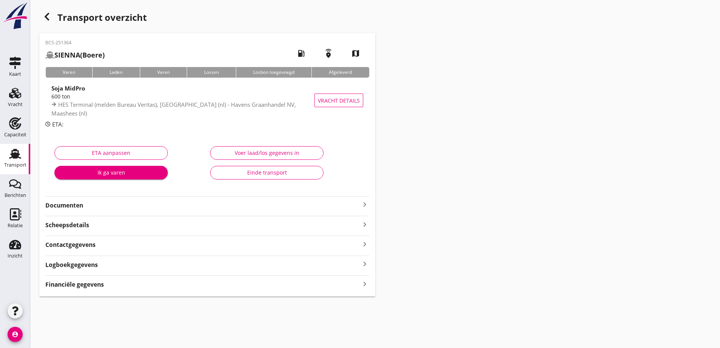
click at [142, 202] on strong "Documenten" at bounding box center [202, 205] width 315 height 9
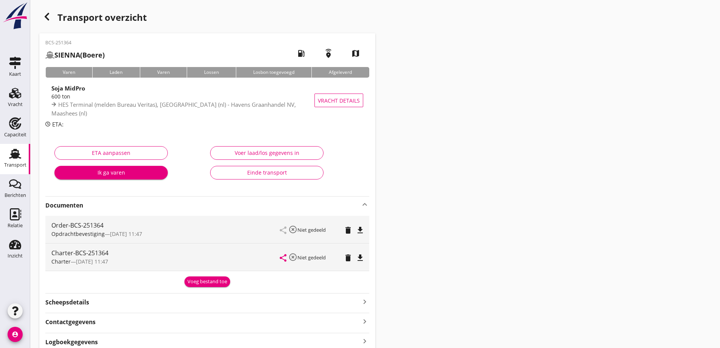
click at [222, 283] on div "Voeg bestand toe" at bounding box center [208, 282] width 40 height 8
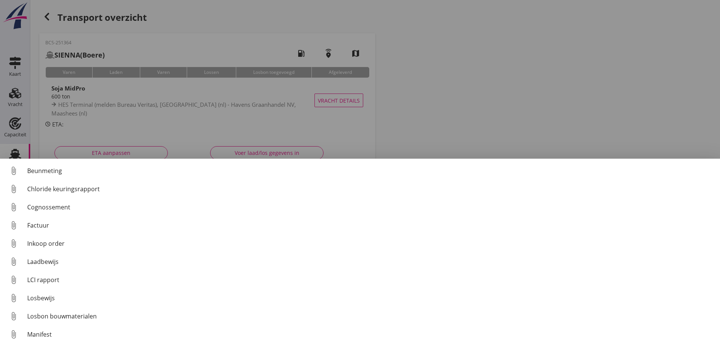
click at [61, 204] on div "Cognossement" at bounding box center [370, 206] width 687 height 9
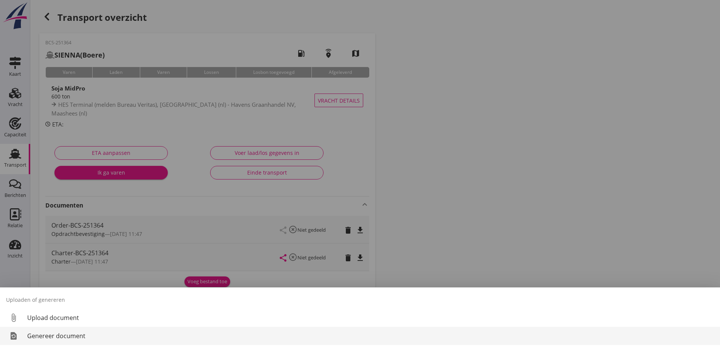
click at [66, 343] on link "restore_page Genereer document" at bounding box center [360, 335] width 720 height 18
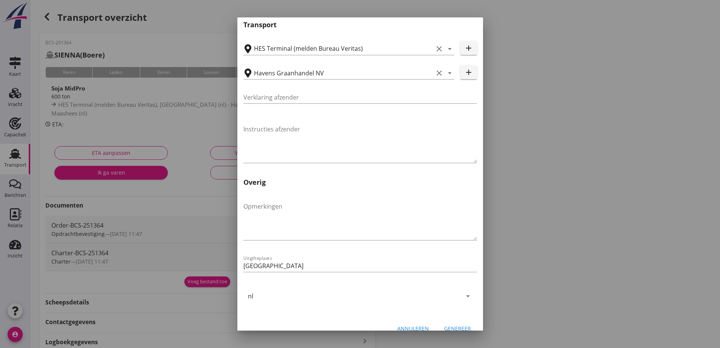
scroll to position [226, 0]
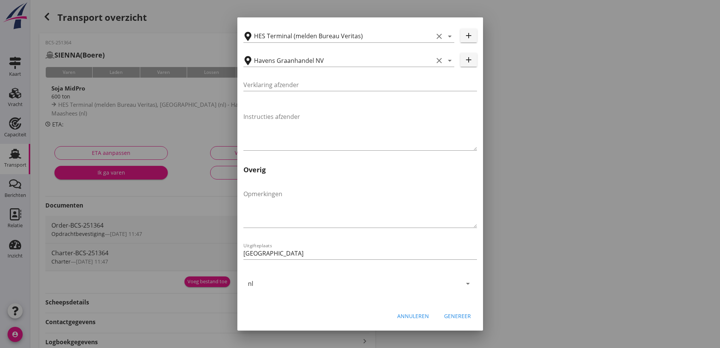
click at [452, 315] on div "Genereer" at bounding box center [457, 316] width 27 height 8
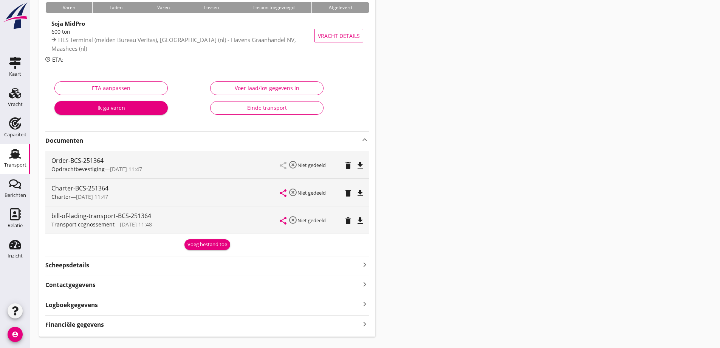
scroll to position [76, 0]
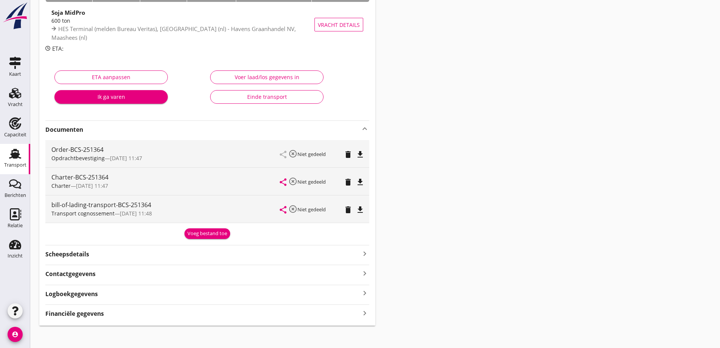
click at [362, 210] on icon "file_download" at bounding box center [360, 209] width 9 height 9
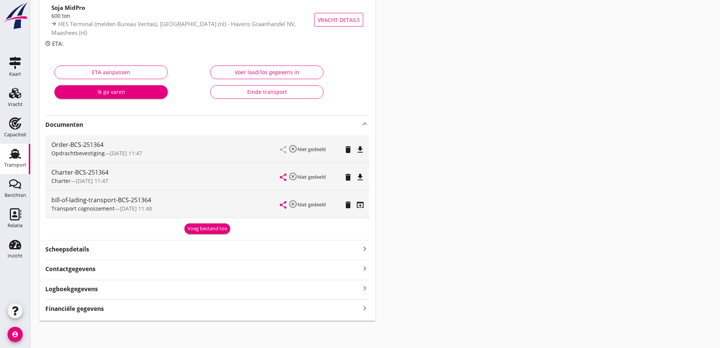
click at [122, 312] on div "Financiële gegevens keyboard_arrow_right" at bounding box center [207, 308] width 324 height 10
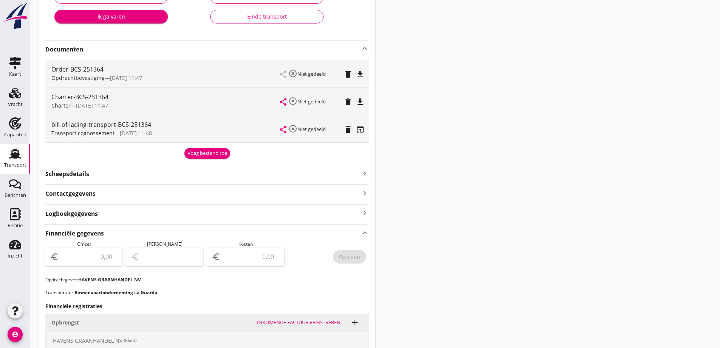
scroll to position [194, 0]
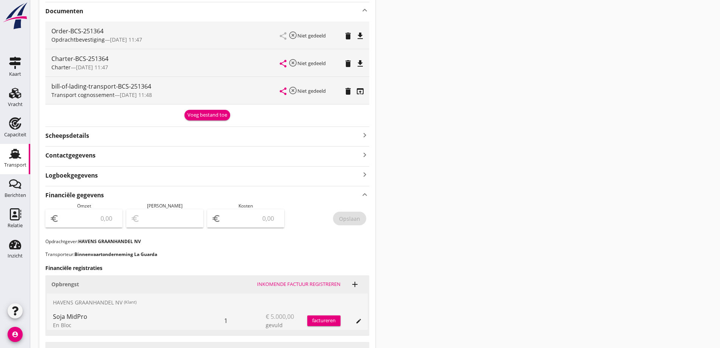
click at [88, 220] on input "number" at bounding box center [89, 218] width 57 height 12
type input "5000"
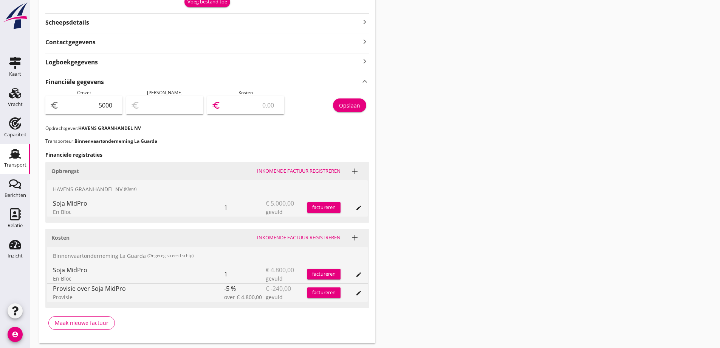
scroll to position [307, 0]
type input "4996.00"
type input "4"
type input "4955.00"
type input "45"
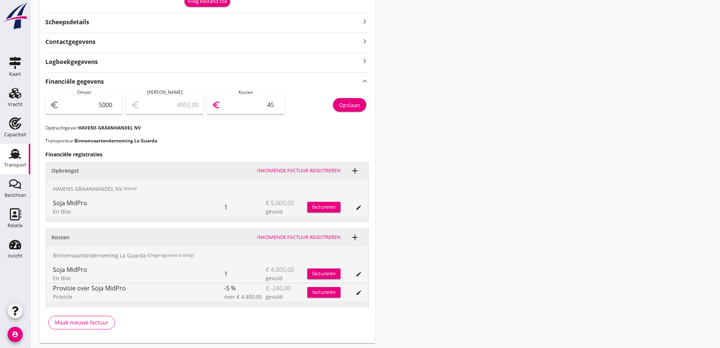
type input "4544.00"
type input "456"
type input "440.00"
type input "4560"
click at [250, 162] on div "Opbrengst Inkomende factuur registreren add" at bounding box center [207, 170] width 324 height 18
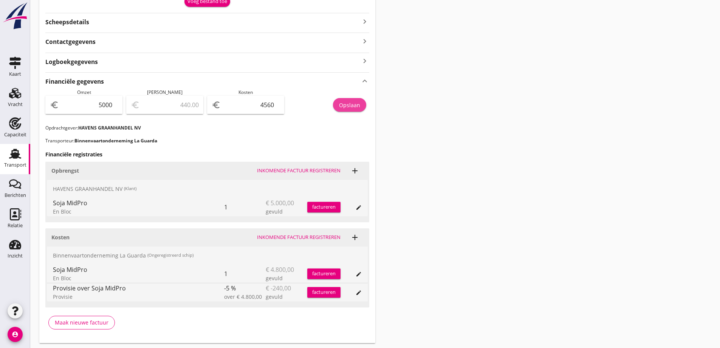
click at [350, 101] on div "Opslaan" at bounding box center [349, 105] width 21 height 8
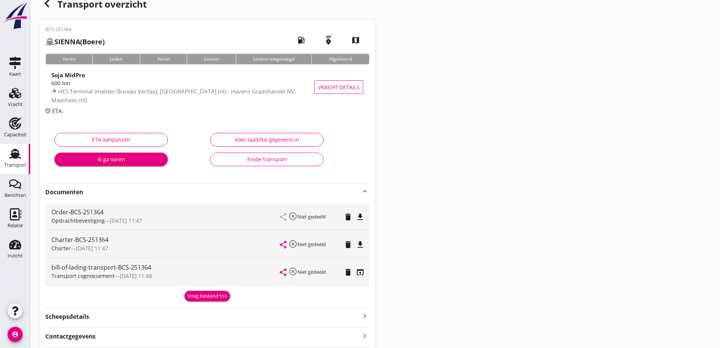
scroll to position [0, 0]
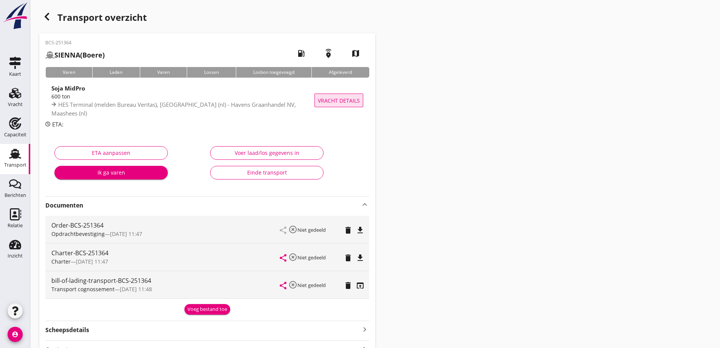
click at [330, 102] on span "Vracht details" at bounding box center [339, 100] width 42 height 8
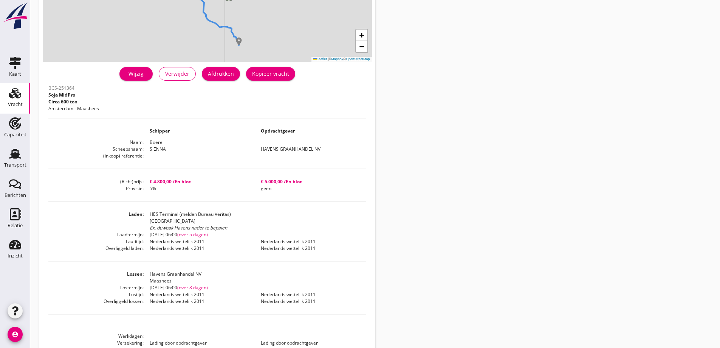
scroll to position [113, 0]
click at [132, 77] on div "Wijzig" at bounding box center [136, 74] width 21 height 8
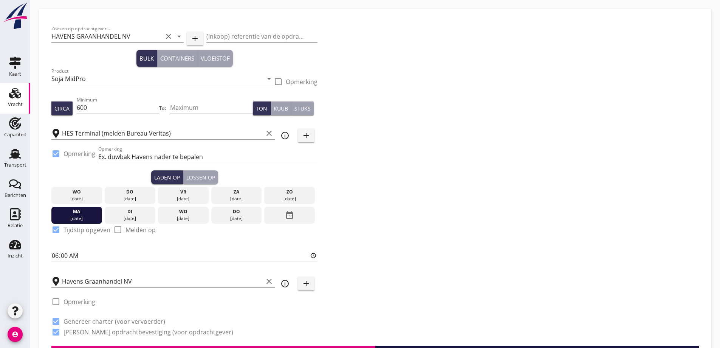
click at [445, 148] on div "Zoeken op opdrachtgever... HAVENS GRAANHANDEL NV clear arrow_drop_down add (ink…" at bounding box center [375, 183] width 654 height 324
click at [153, 154] on input "Ex. duwbak Havens nader te bepalen" at bounding box center [207, 157] width 219 height 12
type input "Ex. duwbak haven nader te bepalen"
drag, startPoint x: 443, startPoint y: 203, endPoint x: 441, endPoint y: 194, distance: 9.4
click at [441, 195] on div "Zoeken op opdrachtgever... HAVENS GRAANHANDEL NV clear arrow_drop_down add (ink…" at bounding box center [375, 183] width 654 height 324
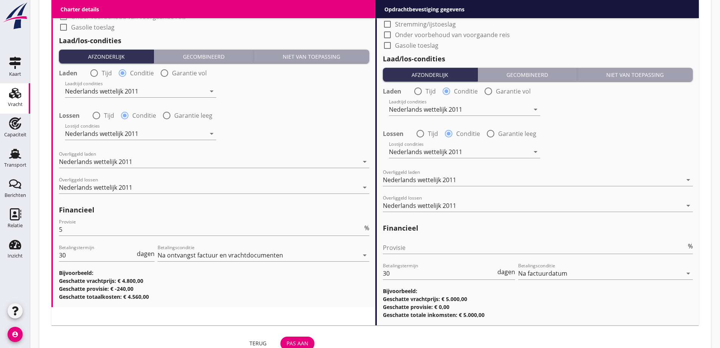
scroll to position [865, 0]
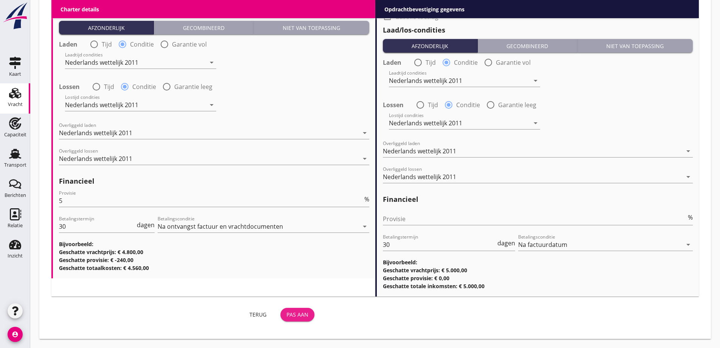
click at [300, 318] on button "Pas aan" at bounding box center [298, 314] width 34 height 14
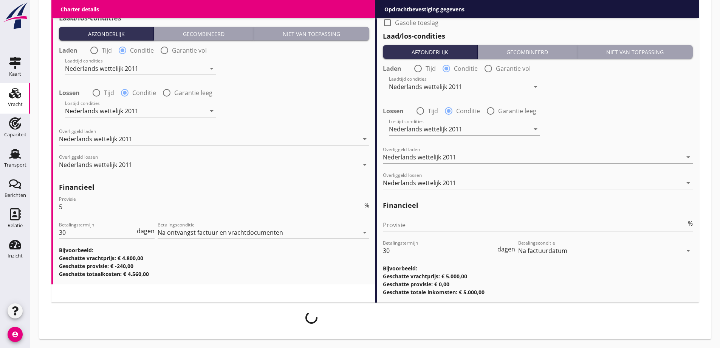
scroll to position [859, 0]
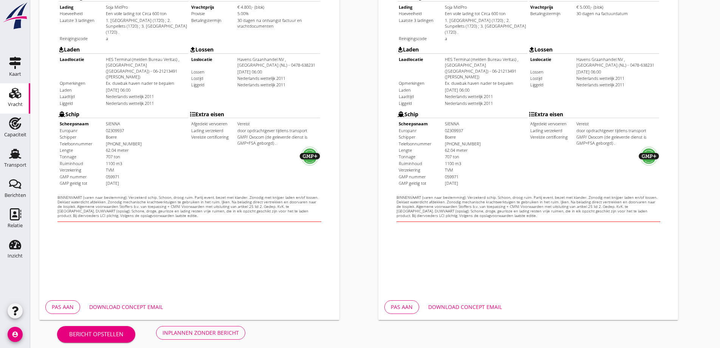
scroll to position [213, 0]
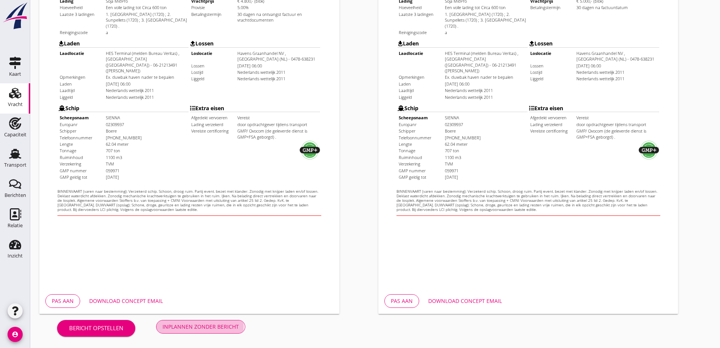
click at [211, 327] on div "Inplannen zonder bericht" at bounding box center [201, 326] width 76 height 8
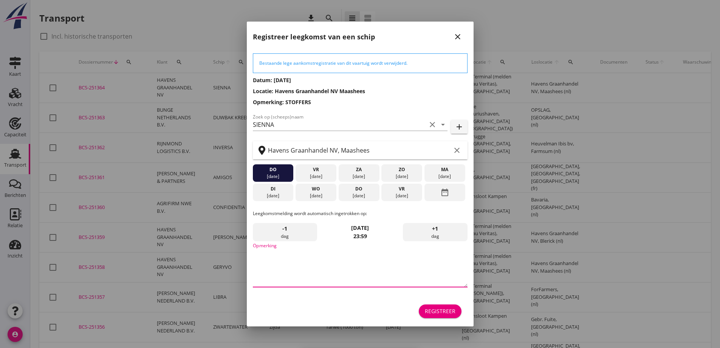
click at [301, 254] on textarea "Opmerking" at bounding box center [360, 267] width 215 height 40
type textarea "STOFFERS"
click at [430, 310] on div "Registreer" at bounding box center [440, 311] width 31 height 8
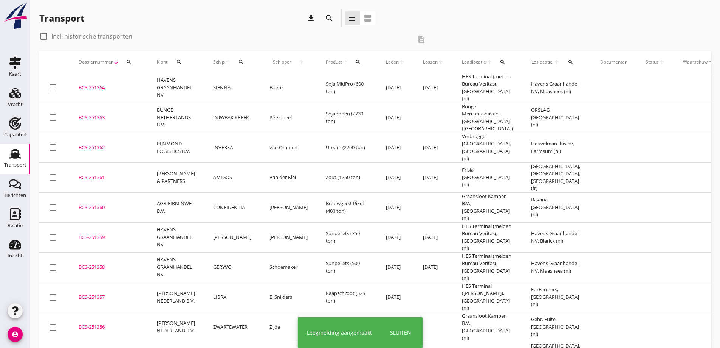
click at [100, 86] on div "BCS-251364" at bounding box center [109, 88] width 60 height 8
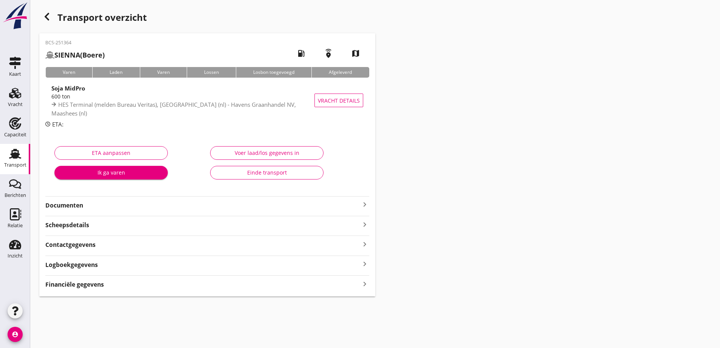
click at [199, 200] on div "Documenten keyboard_arrow_right" at bounding box center [207, 204] width 324 height 10
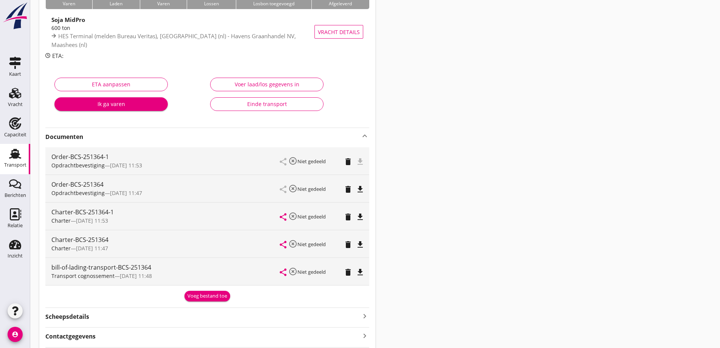
scroll to position [76, 0]
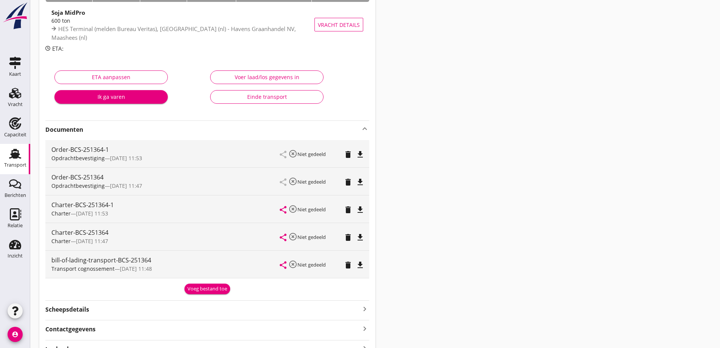
click at [347, 262] on icon "delete" at bounding box center [348, 264] width 9 height 9
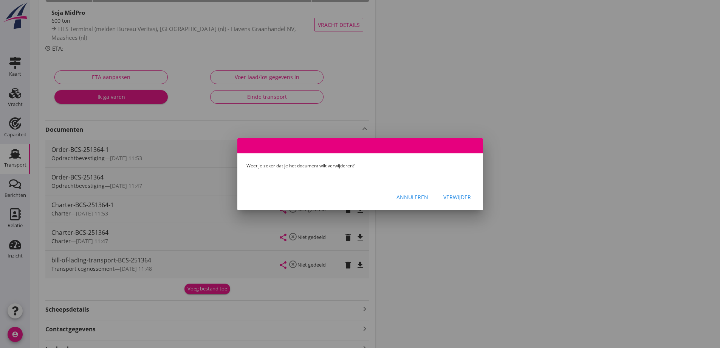
click at [447, 196] on div "Verwijder" at bounding box center [458, 197] width 28 height 8
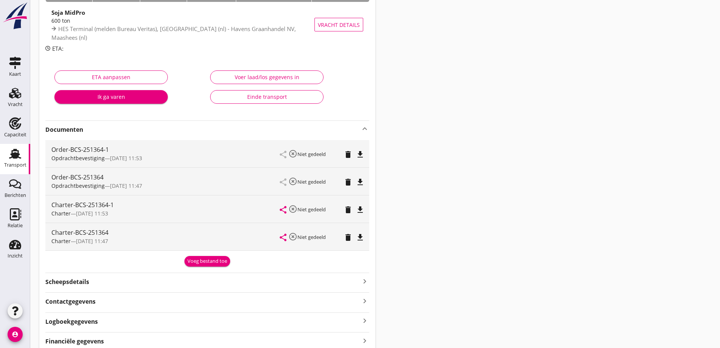
click at [349, 237] on icon "delete" at bounding box center [348, 237] width 9 height 9
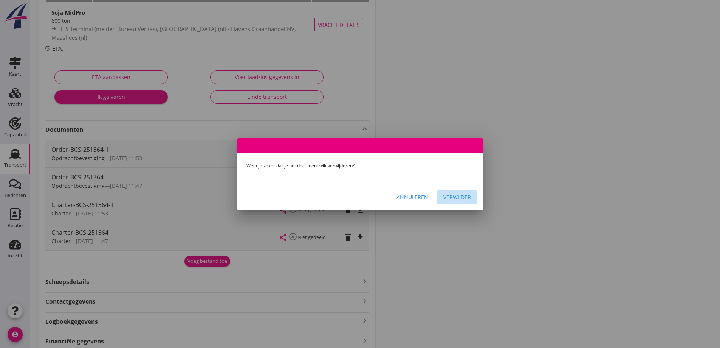
click at [456, 200] on div "Verwijder" at bounding box center [458, 197] width 28 height 8
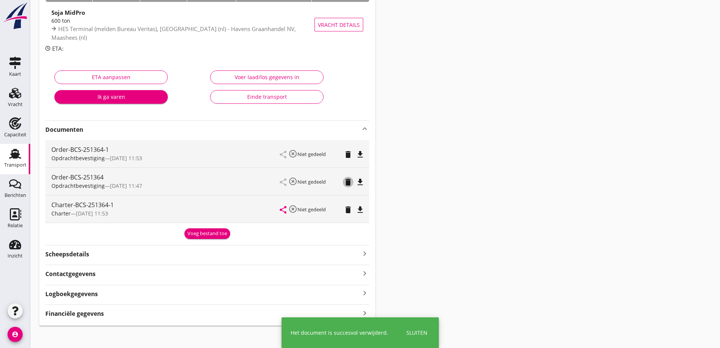
click at [346, 183] on icon "delete" at bounding box center [348, 181] width 9 height 9
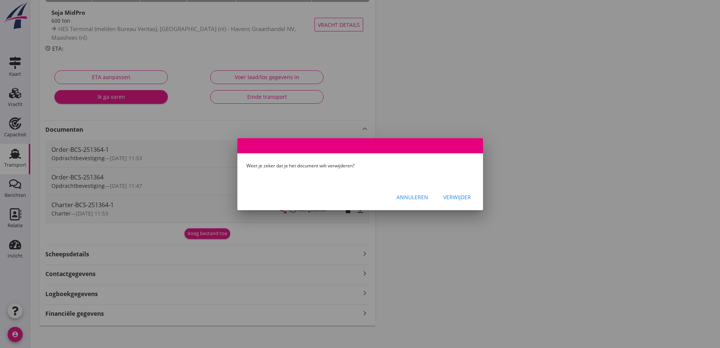
click at [454, 195] on div "Verwijder" at bounding box center [458, 197] width 28 height 8
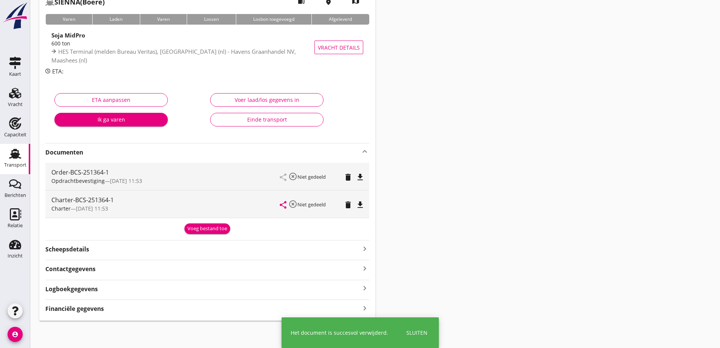
scroll to position [53, 0]
click at [362, 204] on icon "file_download" at bounding box center [360, 204] width 9 height 9
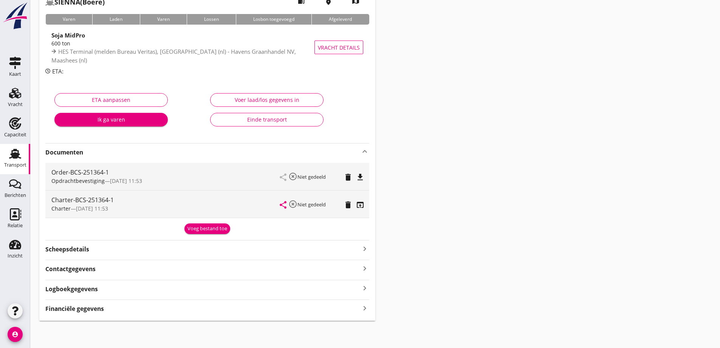
click at [360, 176] on icon "file_download" at bounding box center [360, 176] width 9 height 9
click at [202, 225] on div "Voeg bestand toe" at bounding box center [208, 229] width 40 height 8
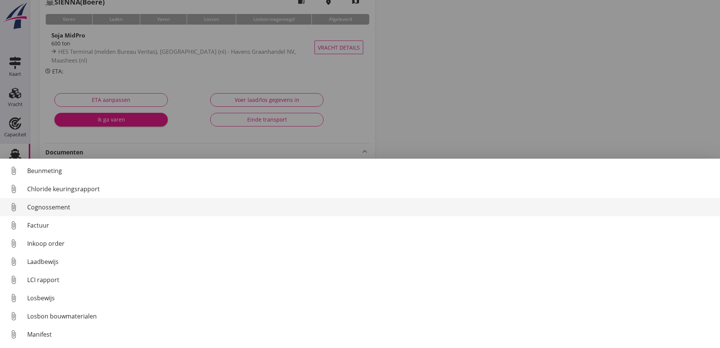
click at [78, 205] on div "Cognossement" at bounding box center [370, 206] width 687 height 9
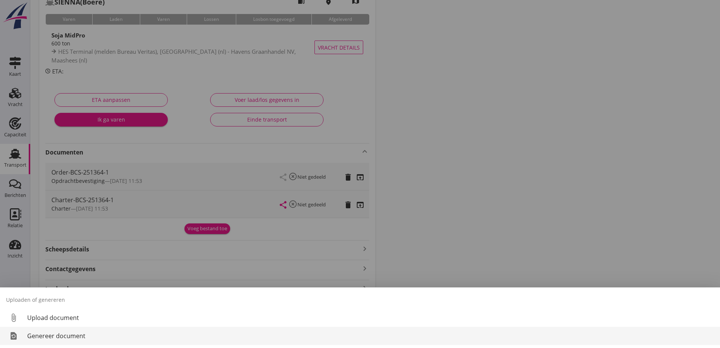
click at [57, 338] on div "Genereer document" at bounding box center [370, 335] width 687 height 9
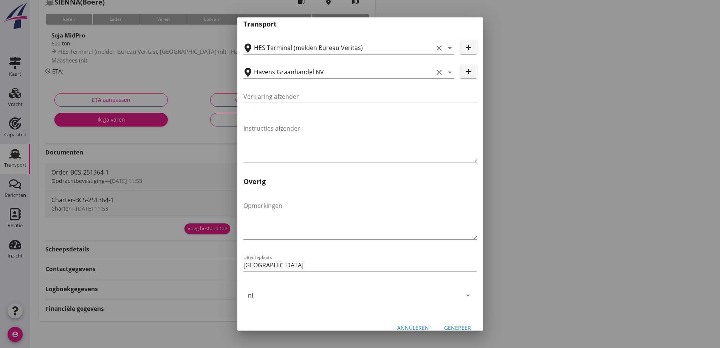
scroll to position [226, 0]
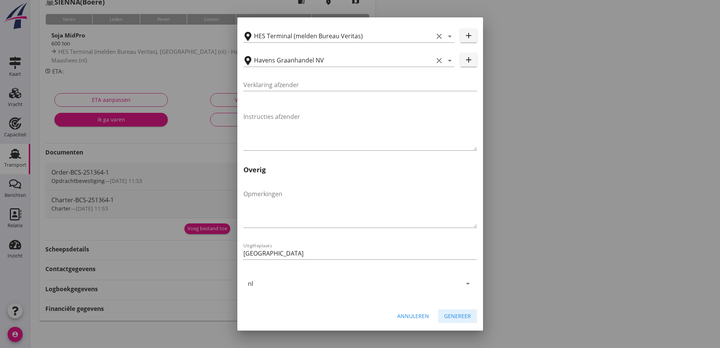
click at [458, 314] on div "Genereer" at bounding box center [457, 316] width 27 height 8
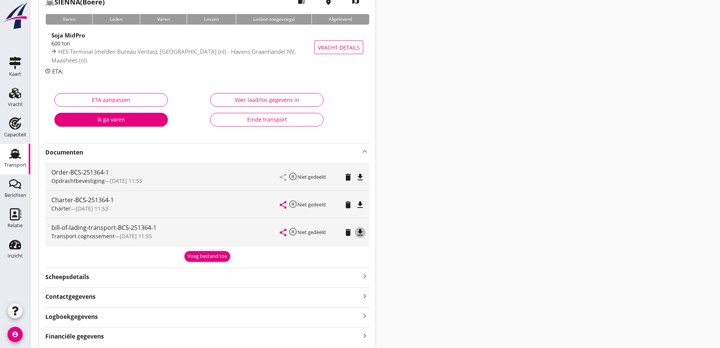
click at [363, 231] on icon "file_download" at bounding box center [360, 232] width 9 height 9
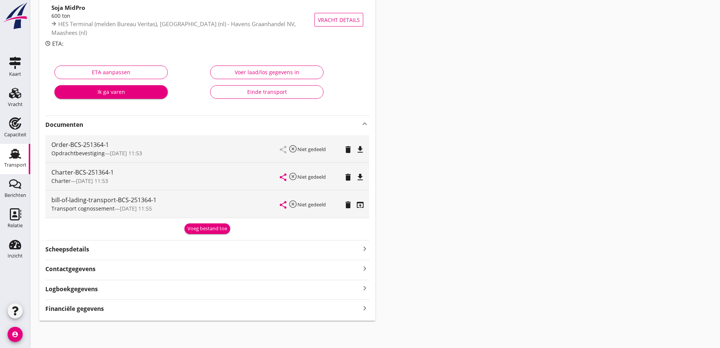
click at [168, 311] on div "Financiële gegevens keyboard_arrow_right" at bounding box center [207, 308] width 324 height 10
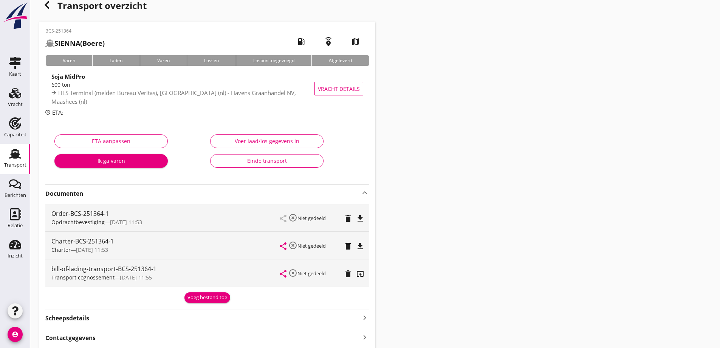
scroll to position [5, 0]
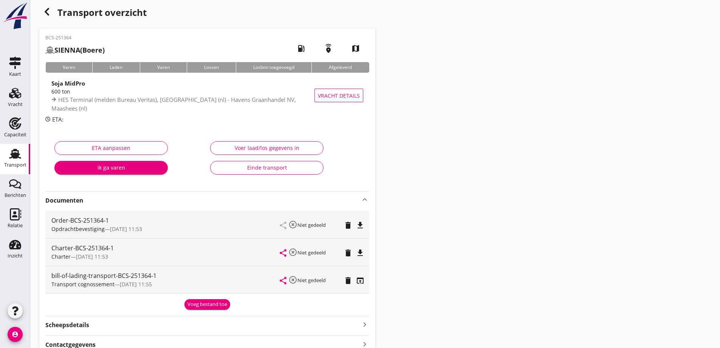
click at [3, 154] on link "Transport Transport" at bounding box center [15, 159] width 30 height 30
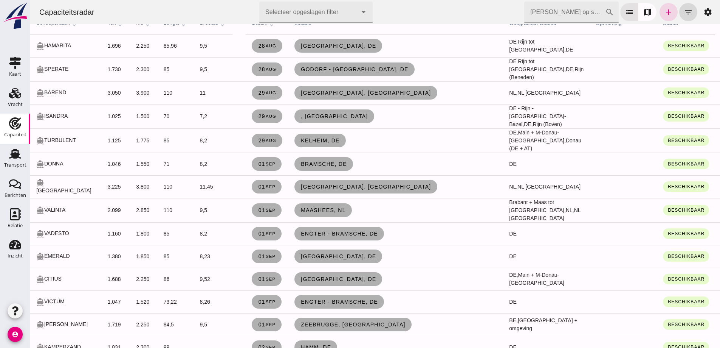
scroll to position [76, 0]
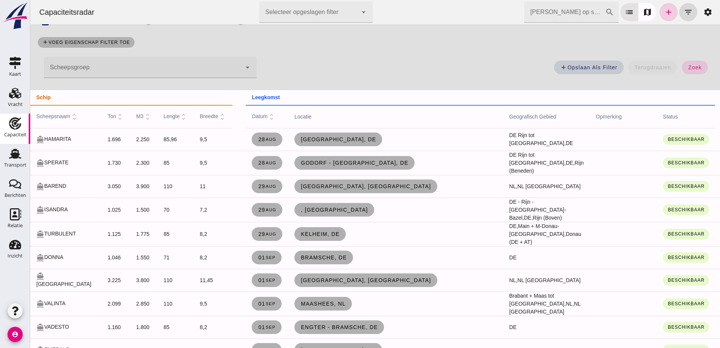
click at [667, 14] on icon "add" at bounding box center [668, 12] width 9 height 9
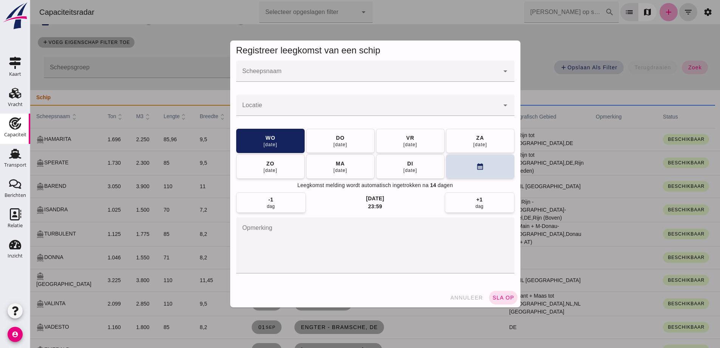
scroll to position [0, 0]
click button "annuleer"
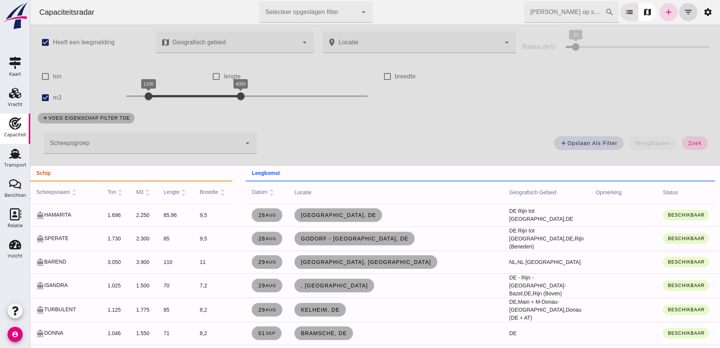
scroll to position [76, 0]
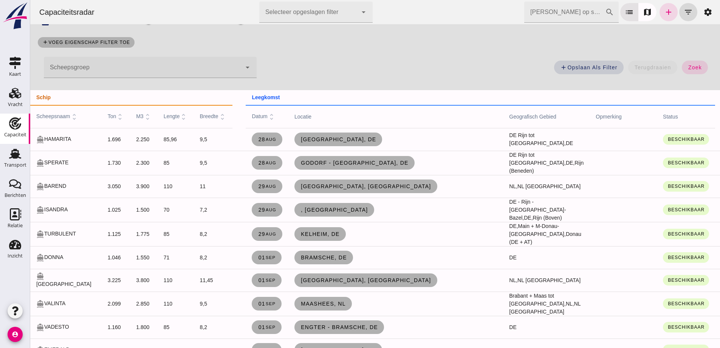
click at [685, 12] on icon "filter_list" at bounding box center [688, 12] width 9 height 9
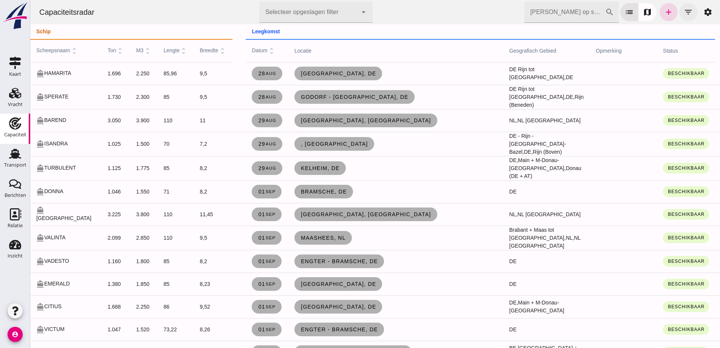
click at [684, 11] on icon "filter_list" at bounding box center [688, 12] width 9 height 9
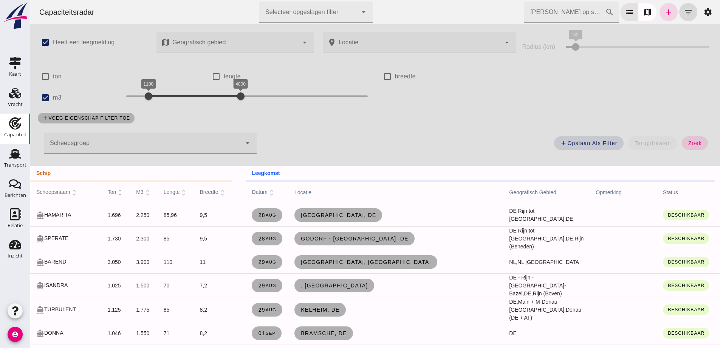
click div
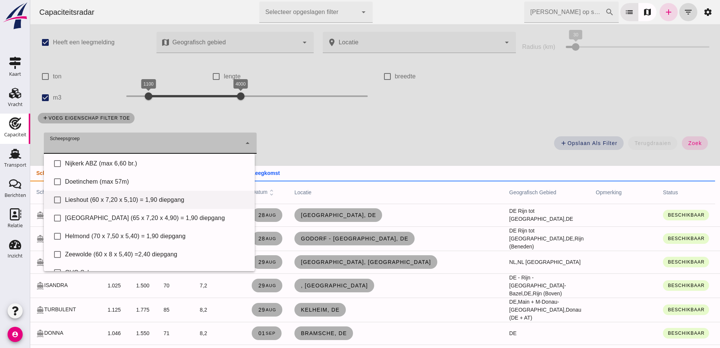
scroll to position [38, 0]
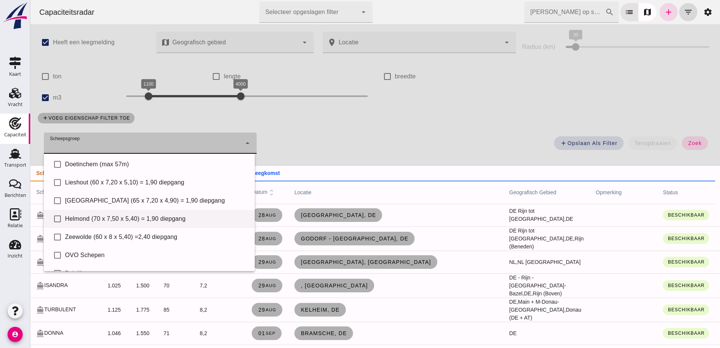
click at [122, 217] on div "Helmond (70 x 7,50 x 5,40) = 1,90 diepgang" at bounding box center [157, 218] width 184 height 9
type input "Helmond (70 x 7,50 x 5,40) = 1,90 diepgang"
checkbox input "true"
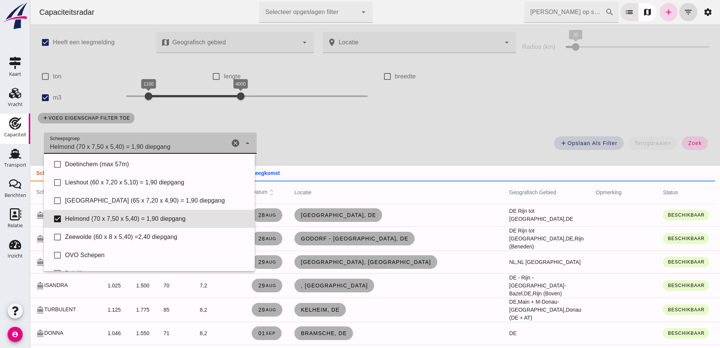
click span "zoek"
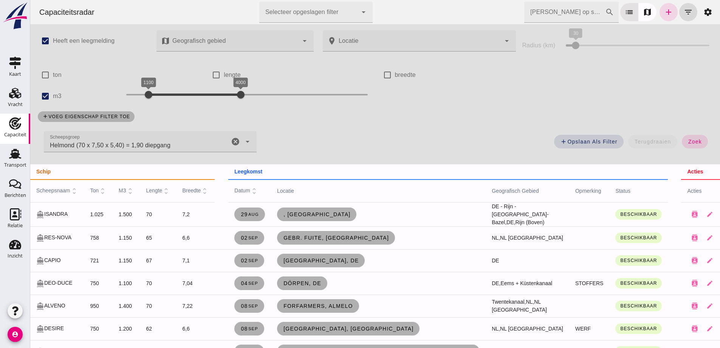
scroll to position [0, 0]
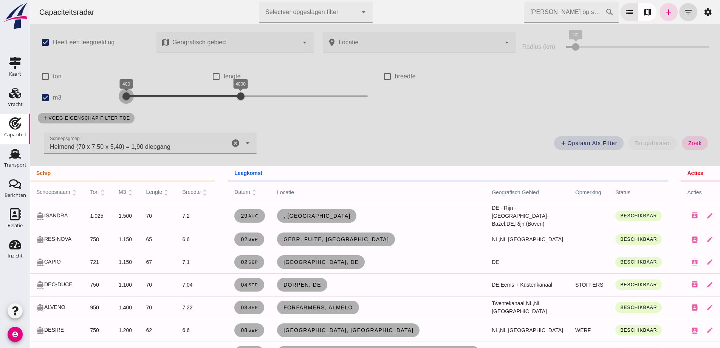
drag, startPoint x: 135, startPoint y: 92, endPoint x: 91, endPoint y: 91, distance: 44.3
click at [91, 91] on div "check_box m3 400 4000 400 4000" at bounding box center [204, 97] width 342 height 21
drag, startPoint x: 691, startPoint y: 144, endPoint x: 329, endPoint y: 63, distance: 370.7
click span "zoek"
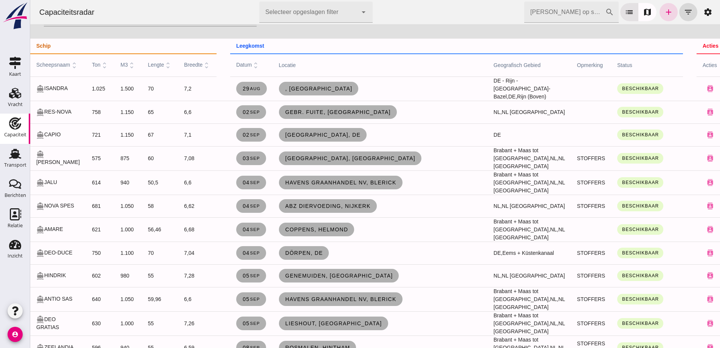
scroll to position [113, 0]
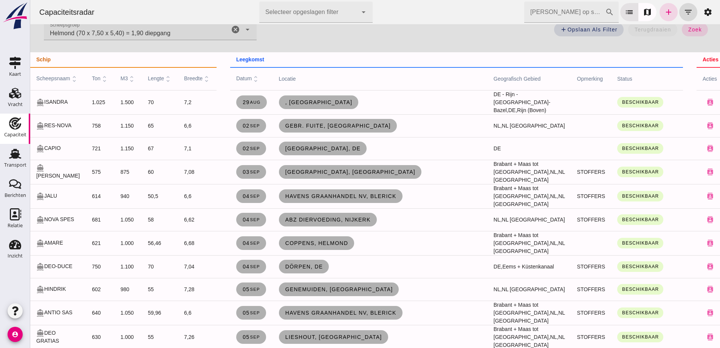
drag, startPoint x: 414, startPoint y: 196, endPoint x: 326, endPoint y: 181, distance: 89.3
click at [322, 189] on td "Havens Graanhandel NV, Blerick" at bounding box center [380, 196] width 215 height 24
drag, startPoint x: 416, startPoint y: 199, endPoint x: 314, endPoint y: 196, distance: 102.1
click at [314, 196] on td "Havens Graanhandel NV, Blerick" at bounding box center [380, 196] width 215 height 24
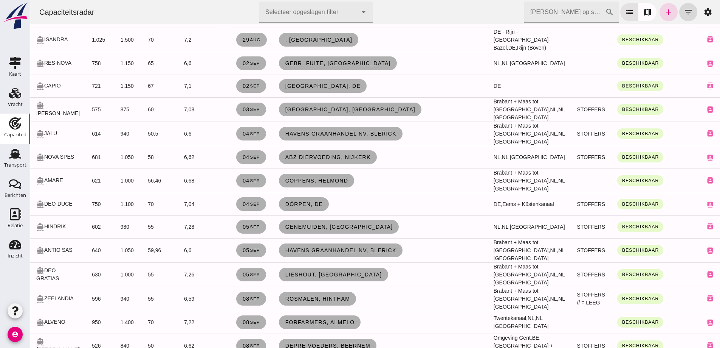
scroll to position [189, 0]
